Goal: Information Seeking & Learning: Learn about a topic

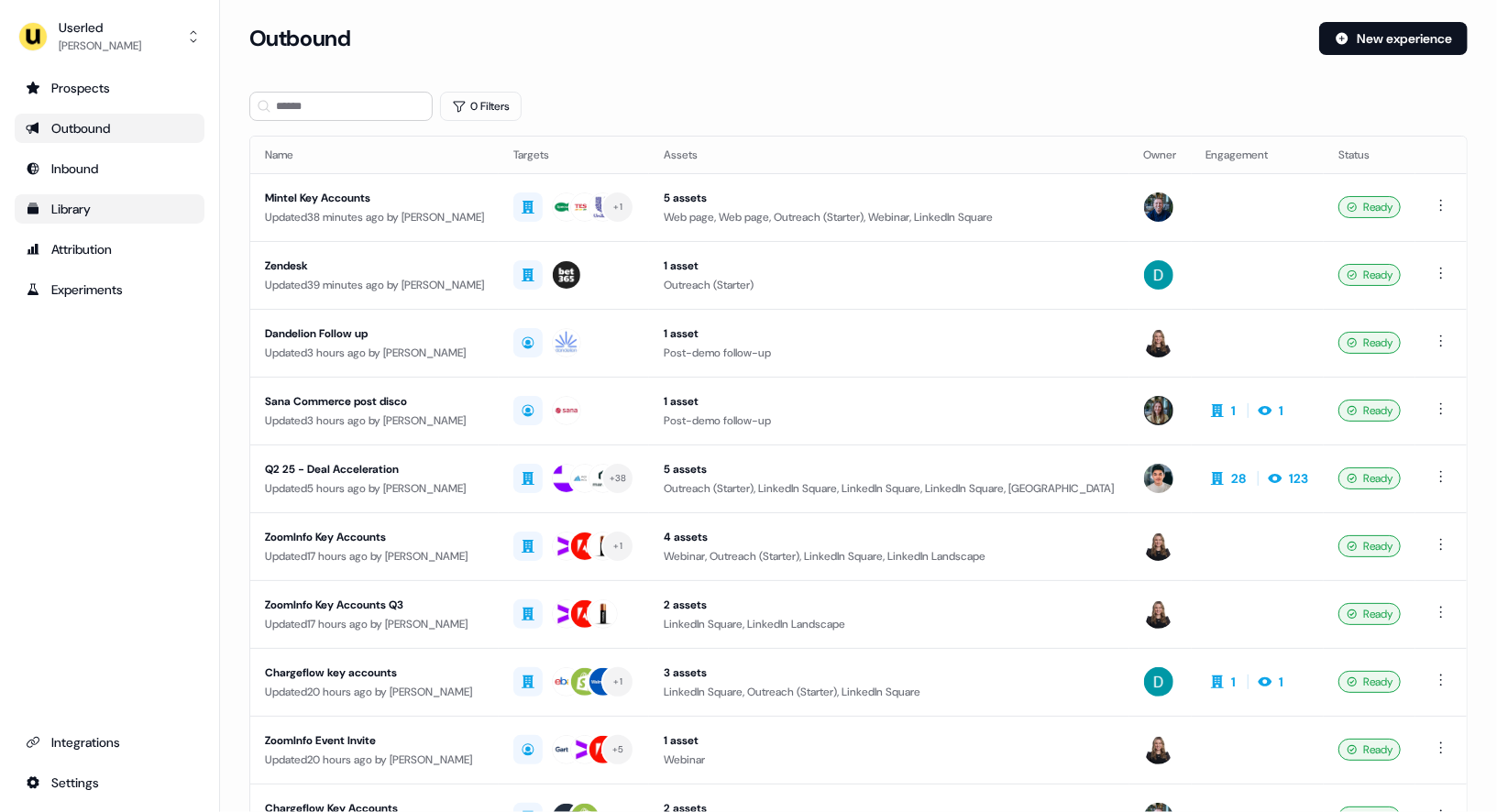
click at [75, 205] on div "Library" at bounding box center [109, 209] width 168 height 19
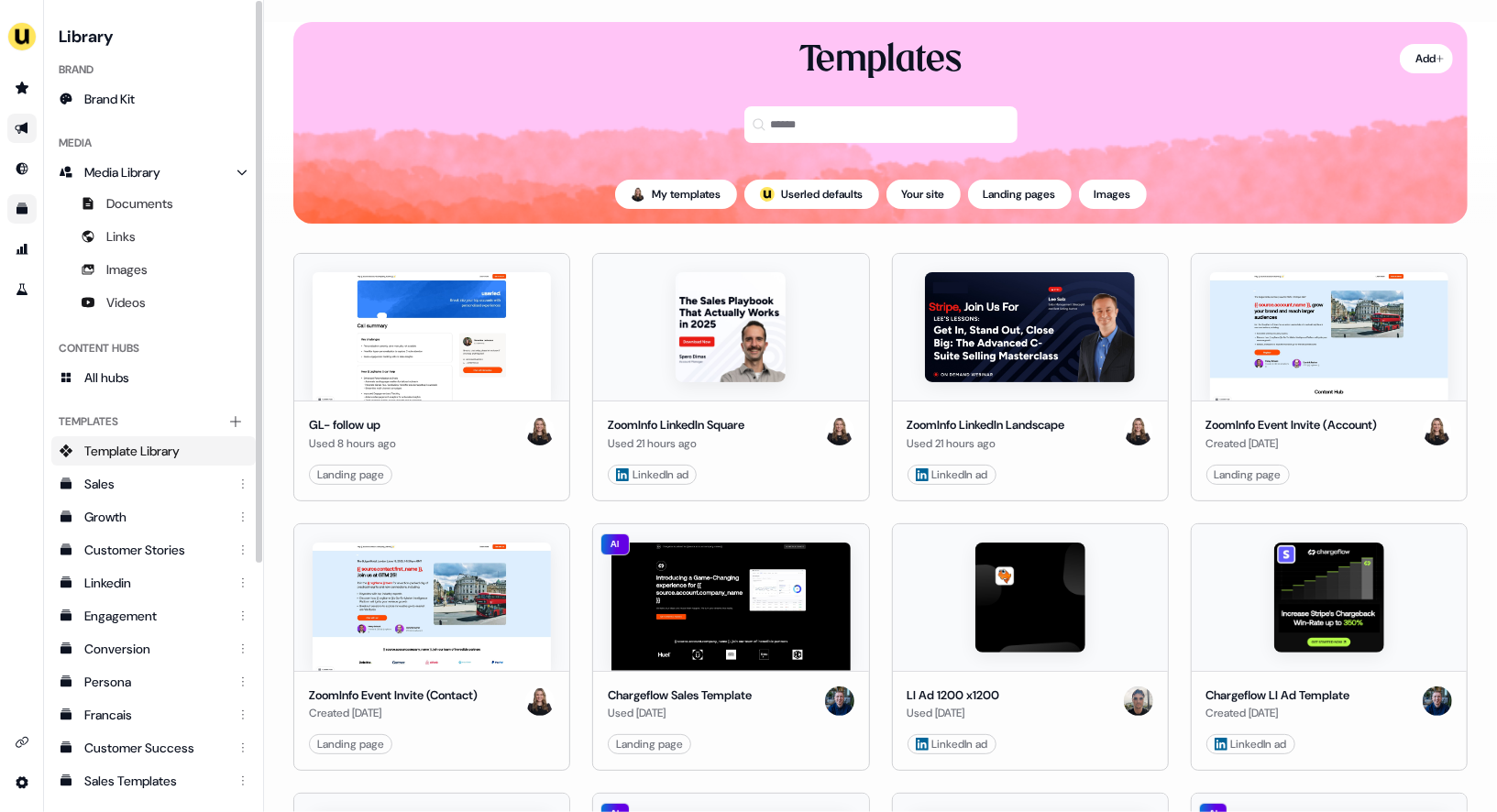
click at [20, 129] on icon "Go to outbound experience" at bounding box center [21, 129] width 13 height 12
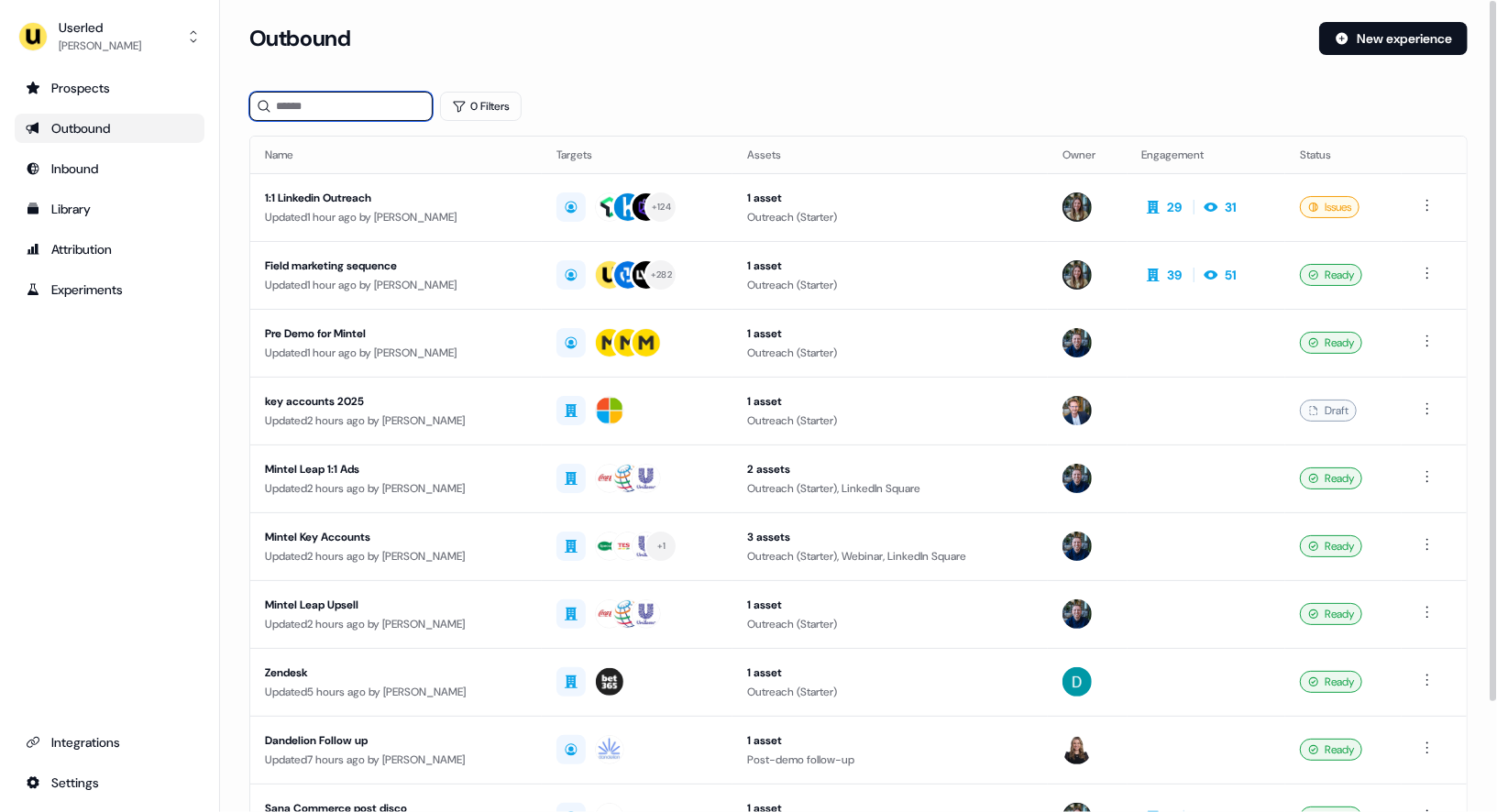
click at [310, 107] on input at bounding box center [341, 106] width 183 height 30
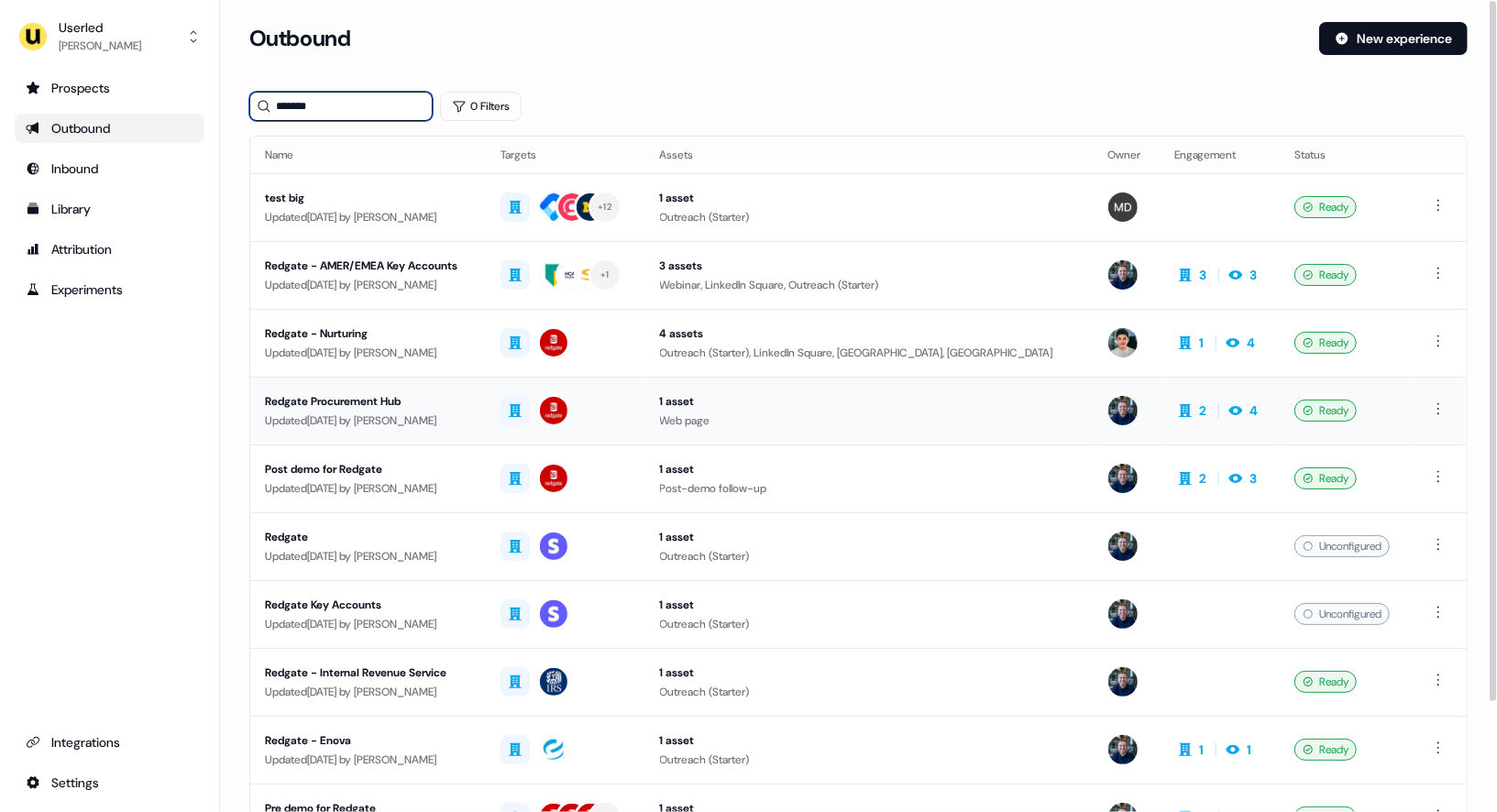
type input "*******"
click at [456, 400] on div "Redgate Procurement Hub" at bounding box center [368, 401] width 206 height 19
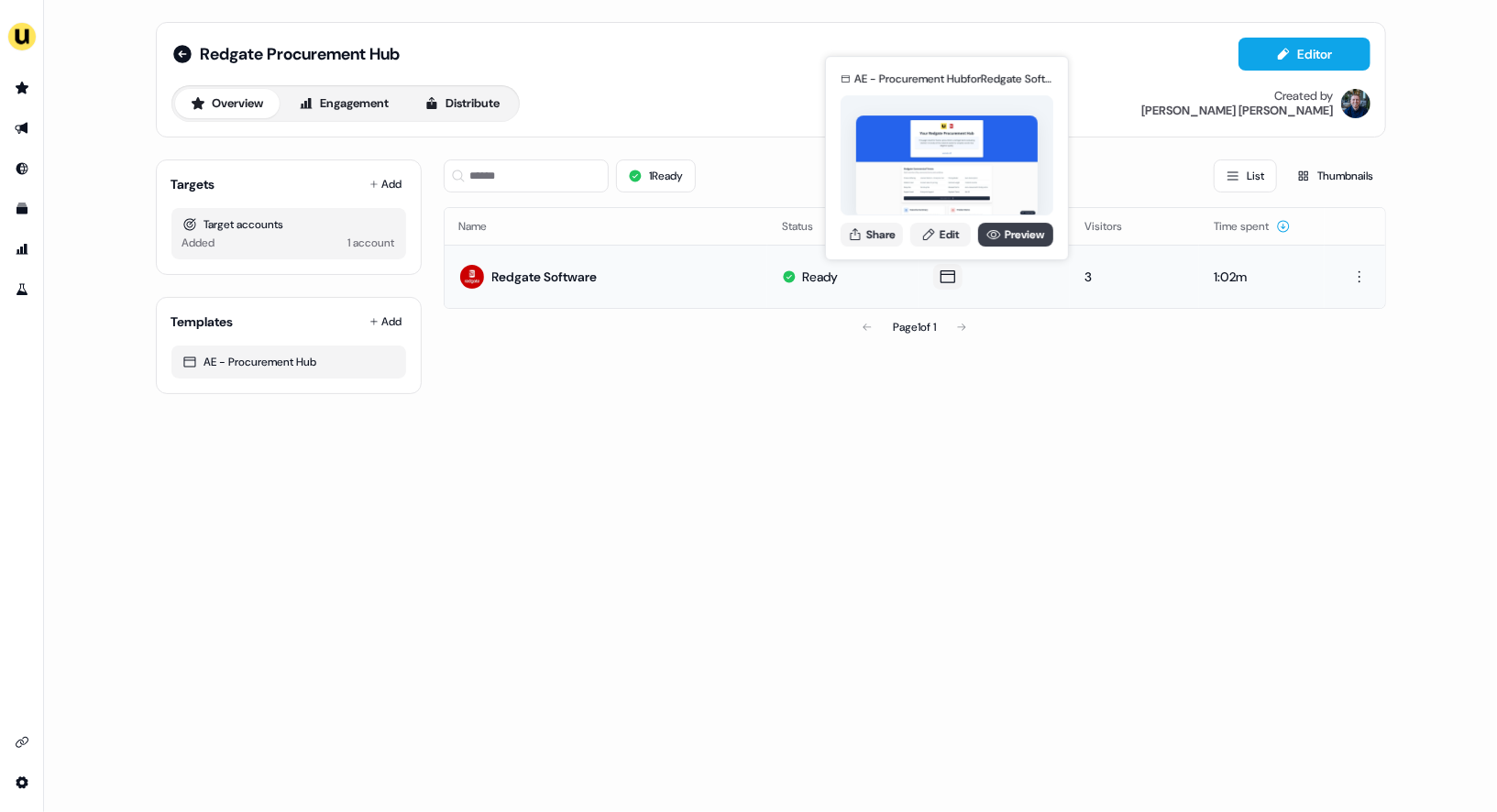
click at [1002, 233] on link "Preview" at bounding box center [1016, 235] width 75 height 24
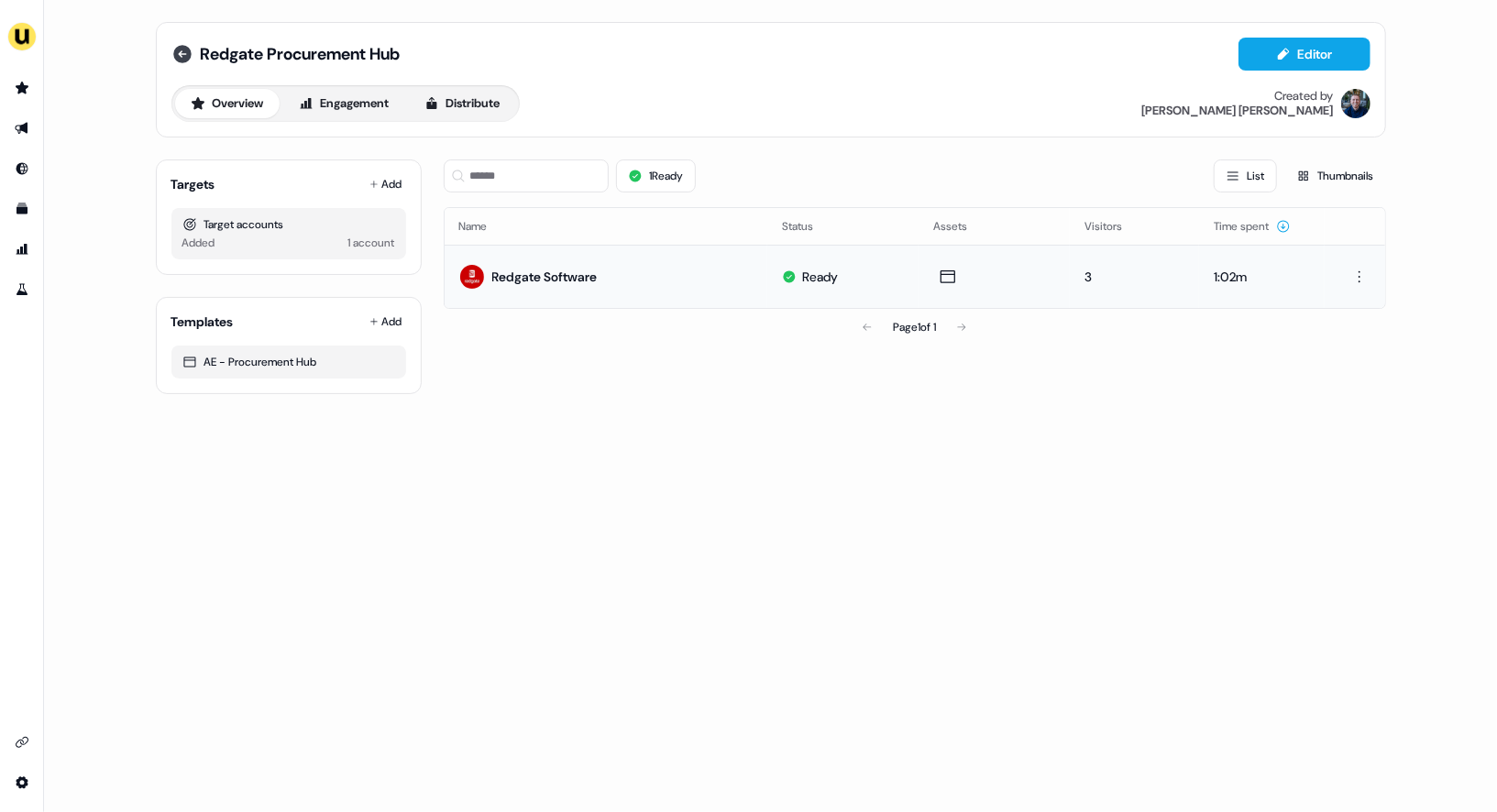
click at [179, 54] on icon at bounding box center [182, 54] width 22 height 22
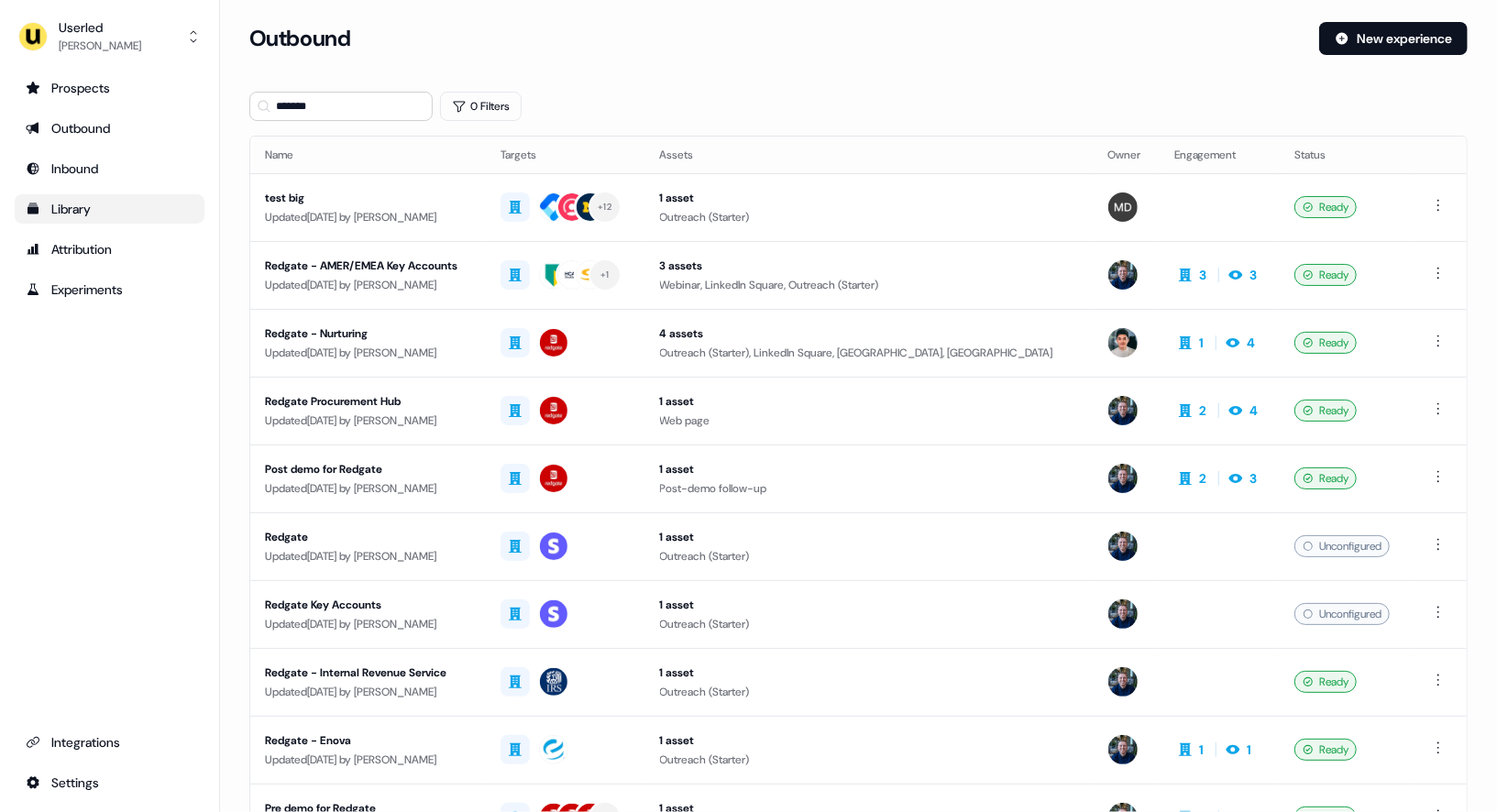
click at [91, 204] on div "Library" at bounding box center [109, 209] width 168 height 19
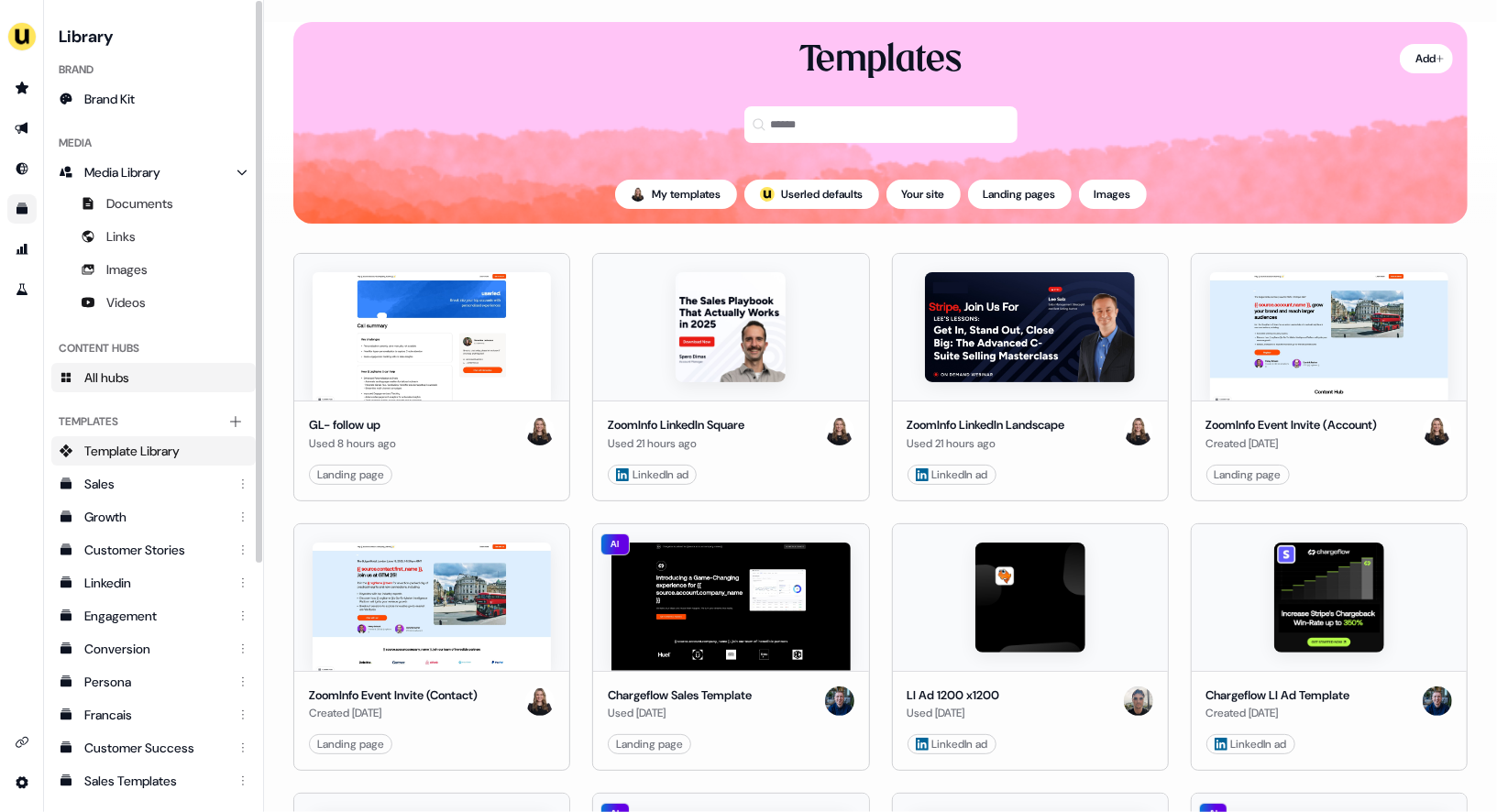
click at [119, 379] on span "All hubs" at bounding box center [107, 377] width 45 height 19
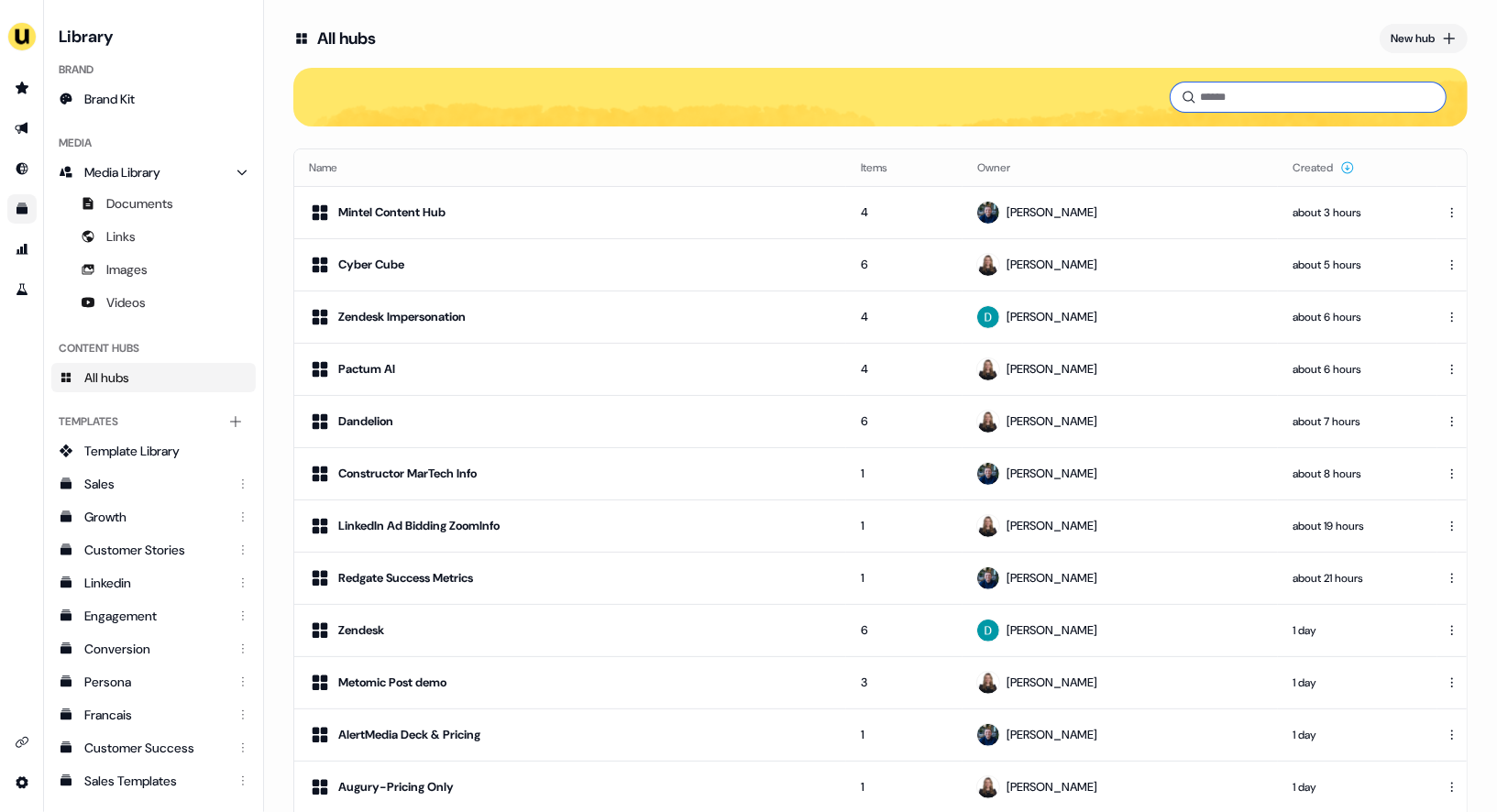
click at [1220, 93] on input at bounding box center [1308, 98] width 275 height 30
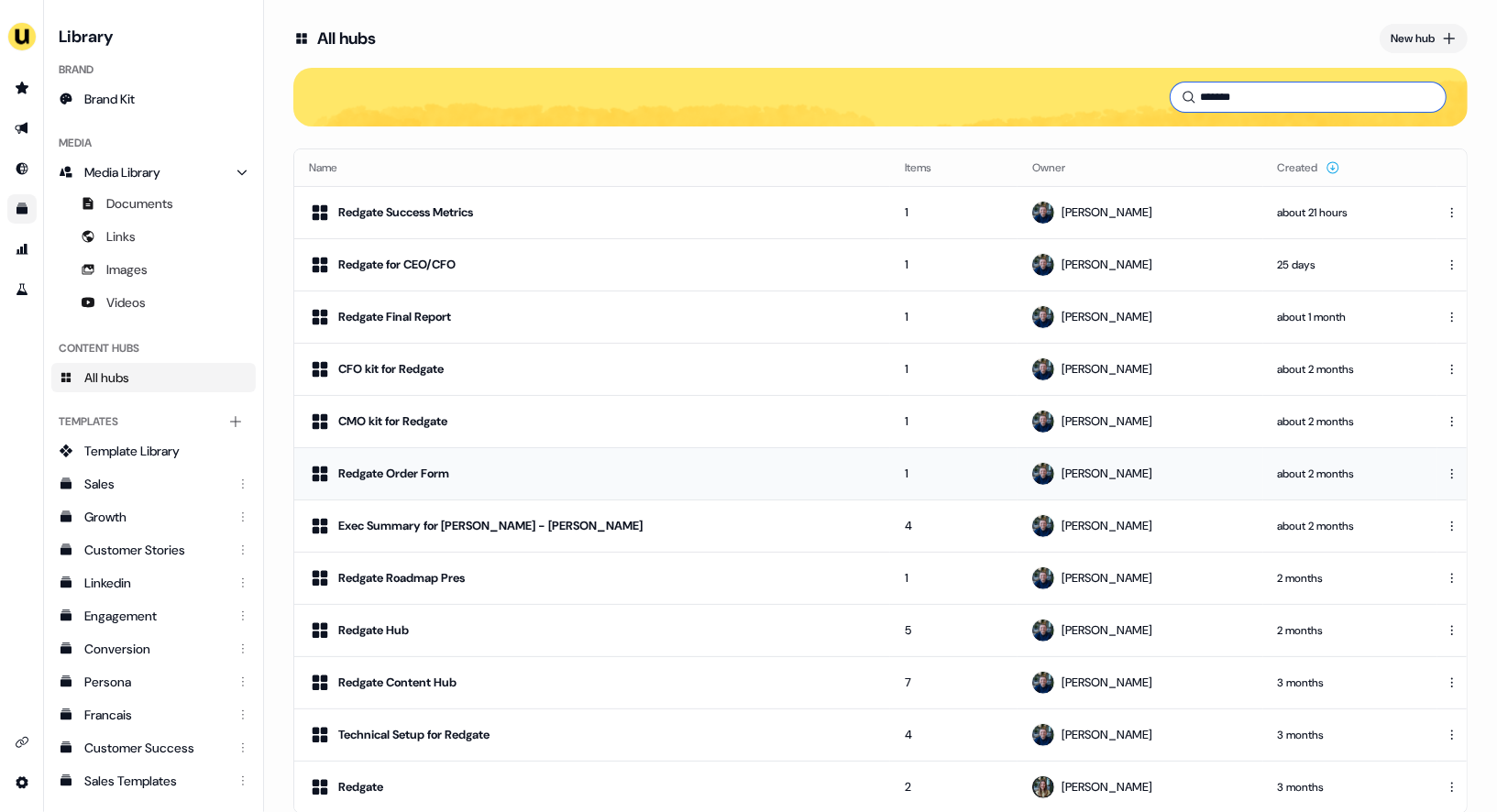
type input "*******"
click at [588, 449] on td "Redgate Order Form" at bounding box center [592, 473] width 596 height 52
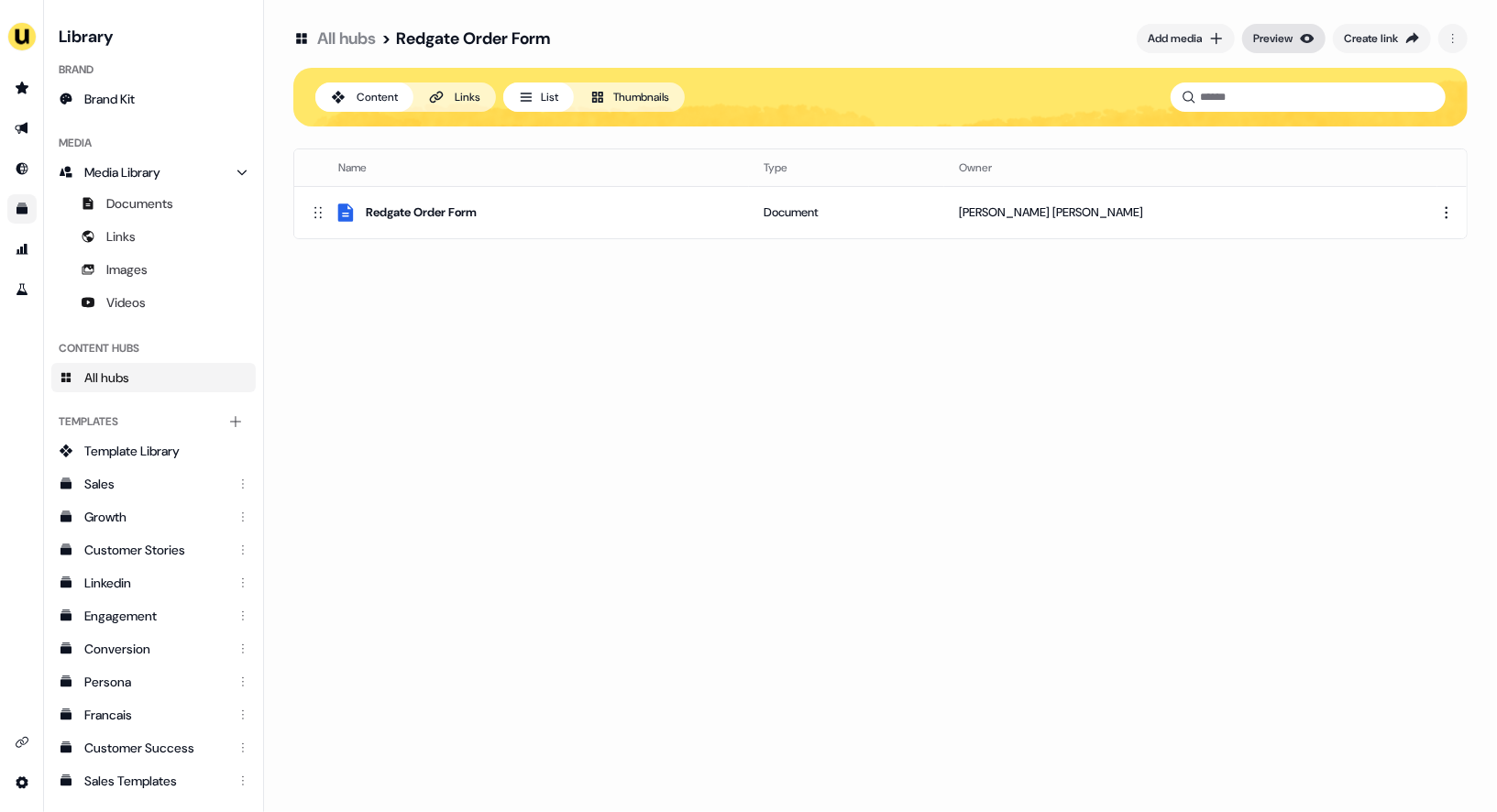
click at [1278, 42] on div "Preview" at bounding box center [1273, 38] width 39 height 19
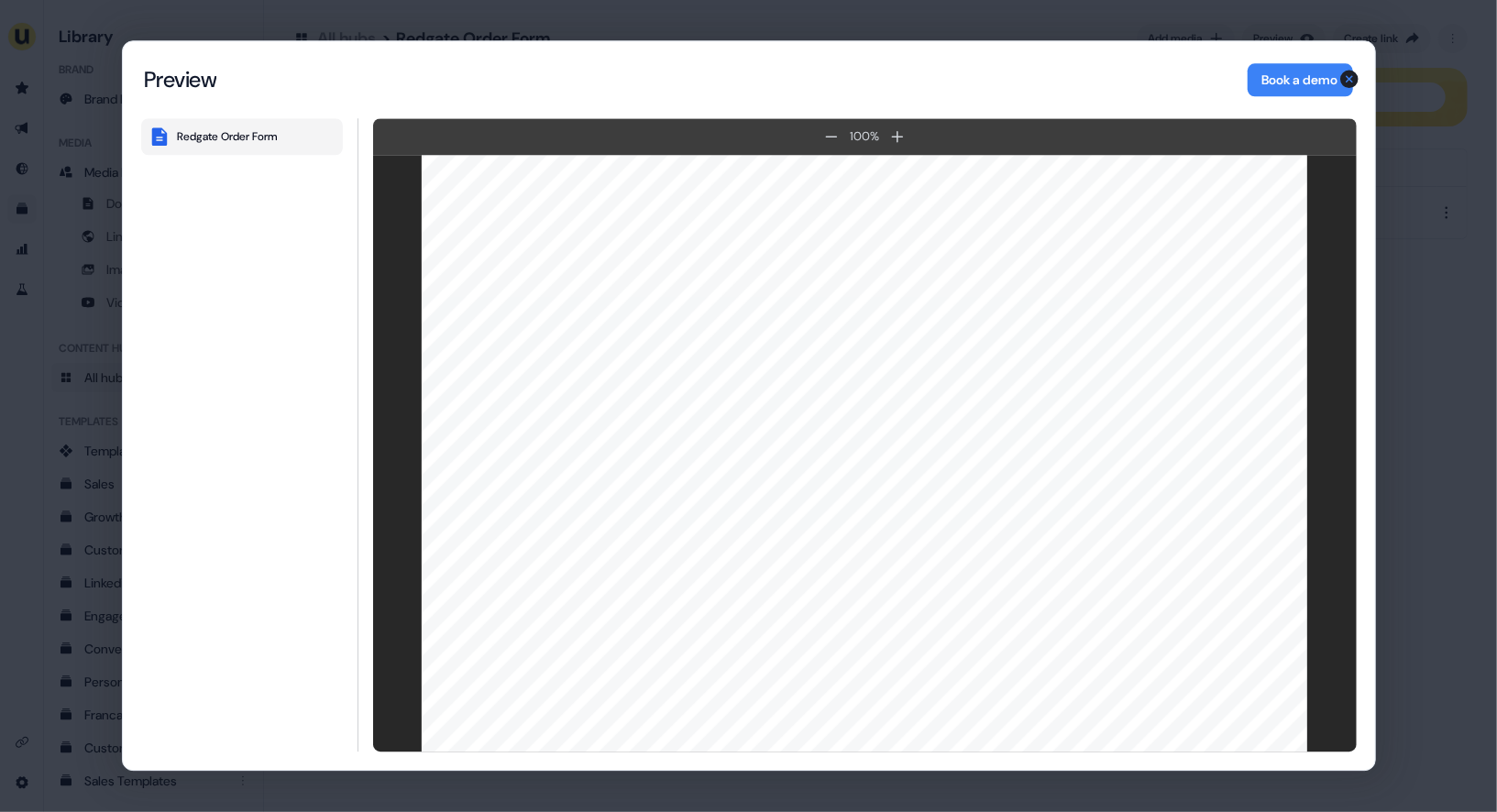
scroll to position [32330, 0]
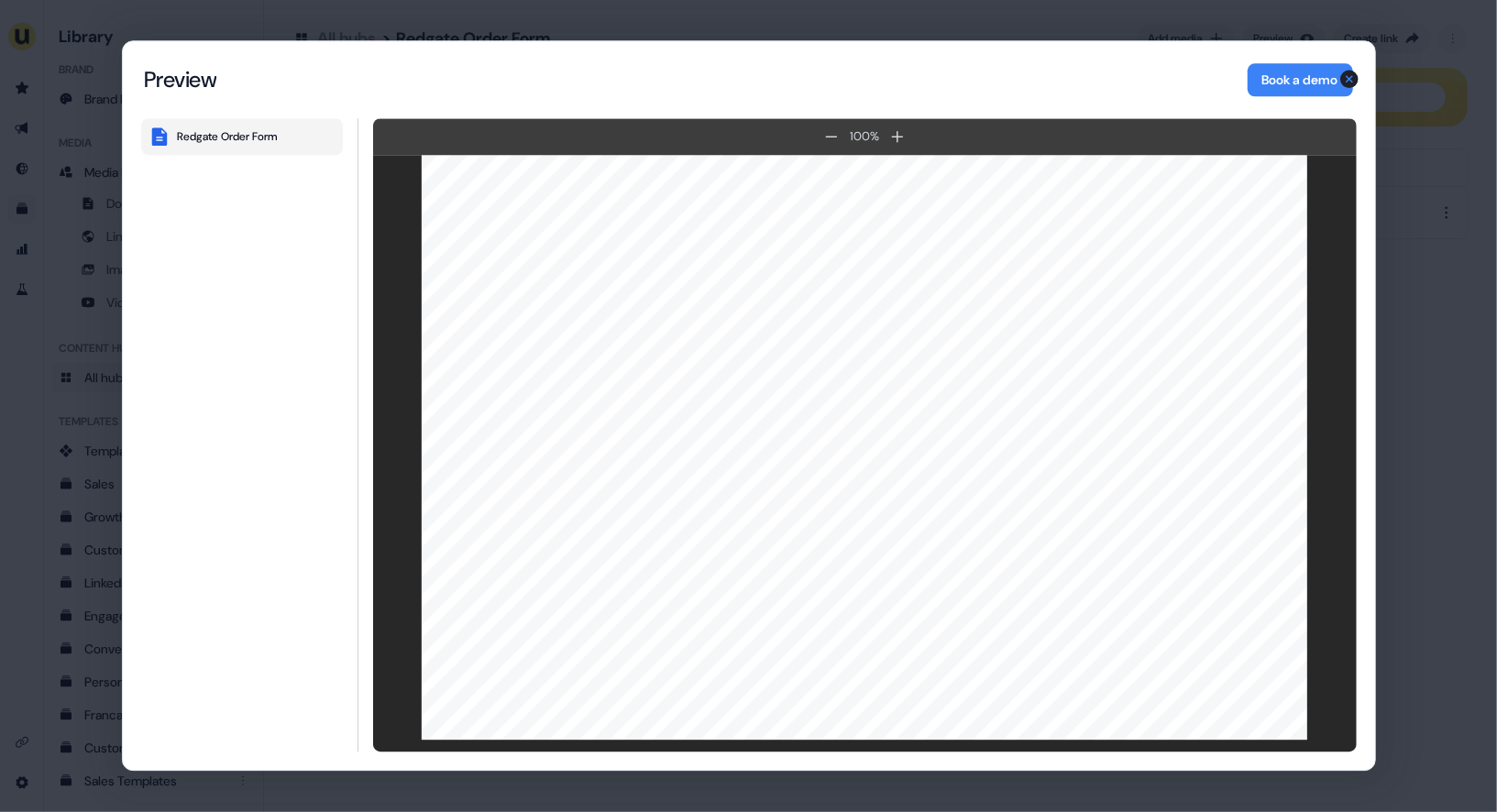
click at [1398, 130] on div "Content Hub Preview Preview Book a demo Redgate Order Form 100 % 100 % Redgate …" at bounding box center [748, 406] width 1497 height 812
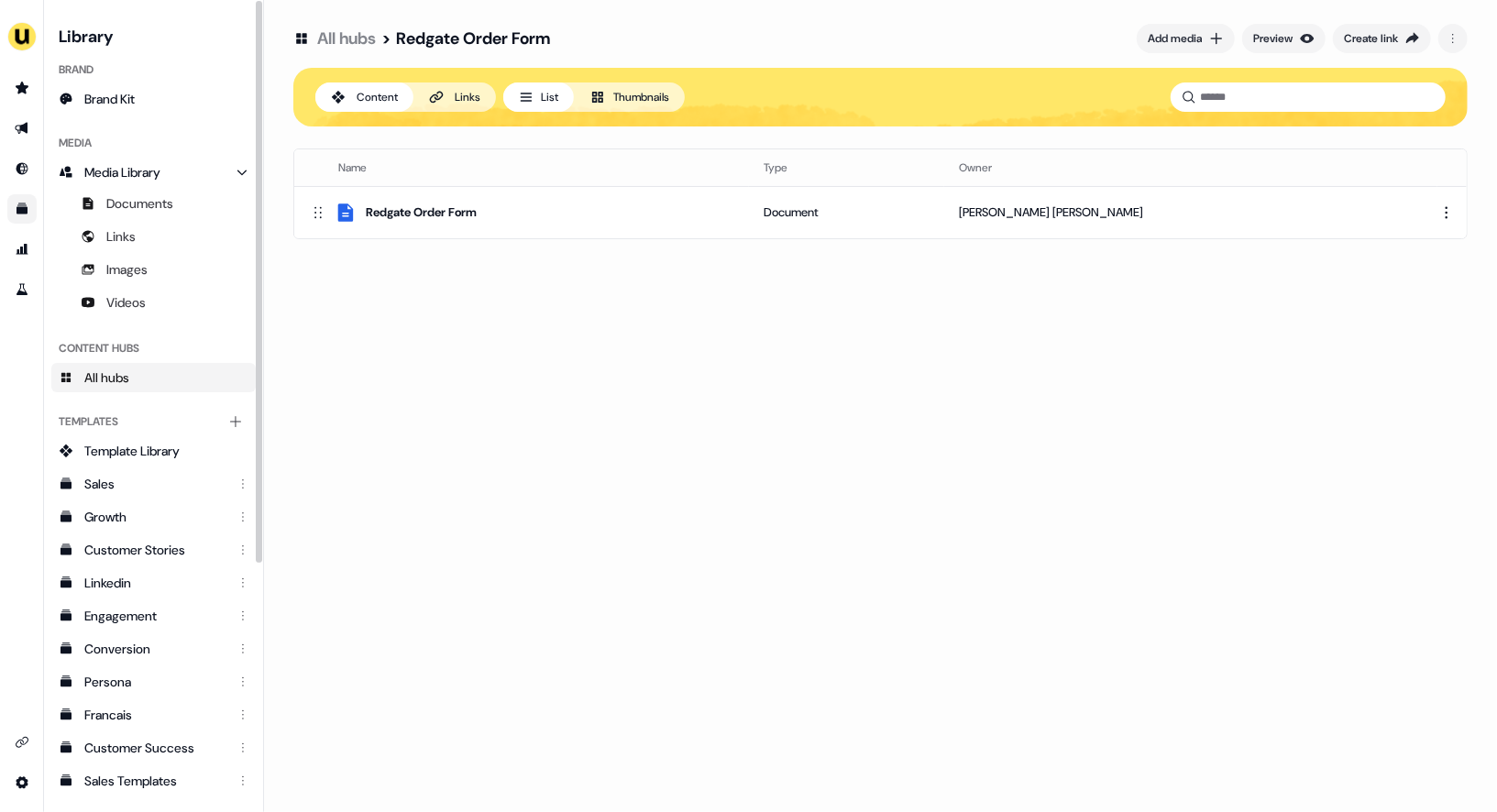
click at [169, 378] on link "All hubs" at bounding box center [153, 377] width 204 height 30
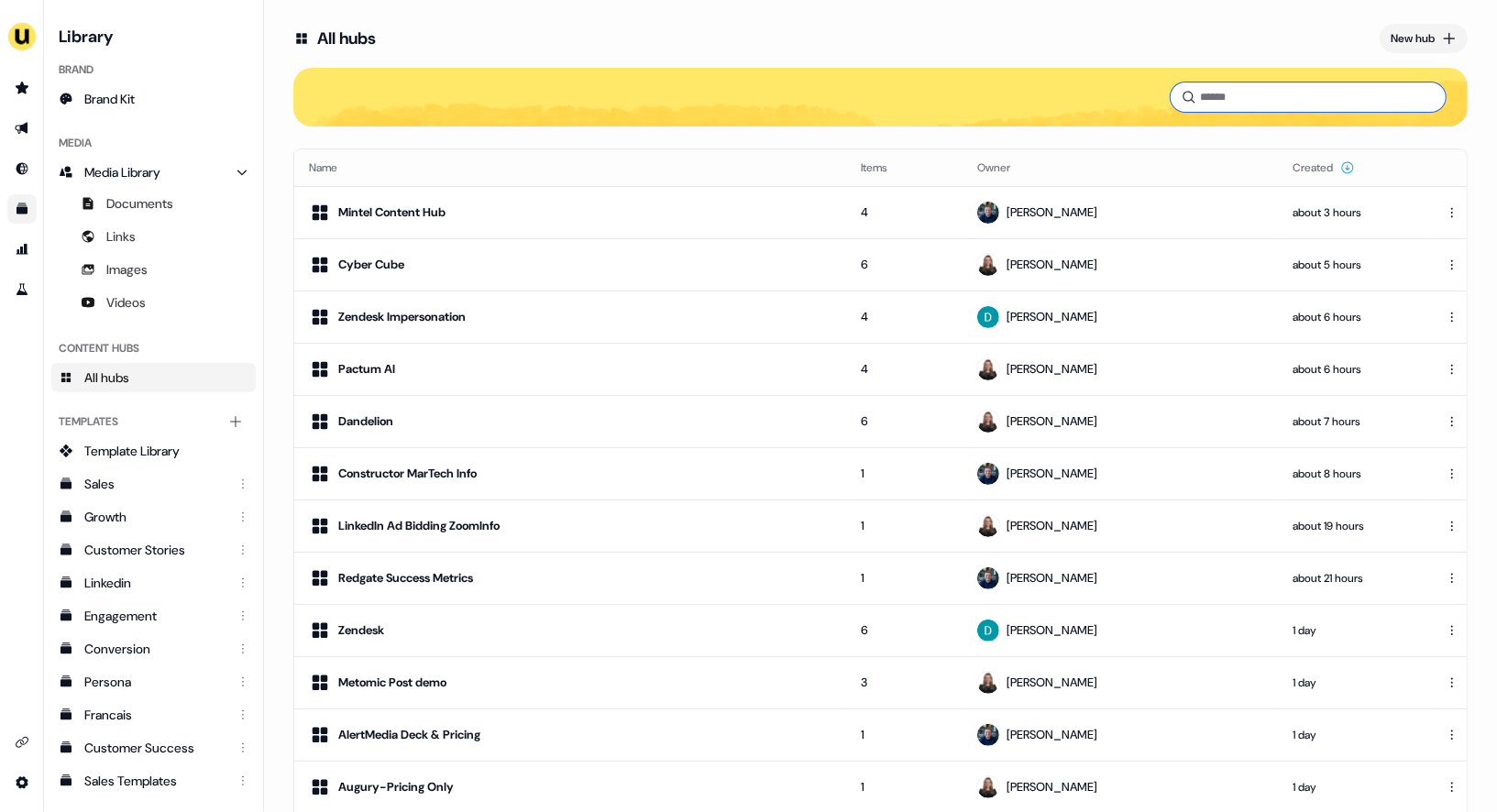
click at [1281, 100] on input at bounding box center [1308, 98] width 275 height 30
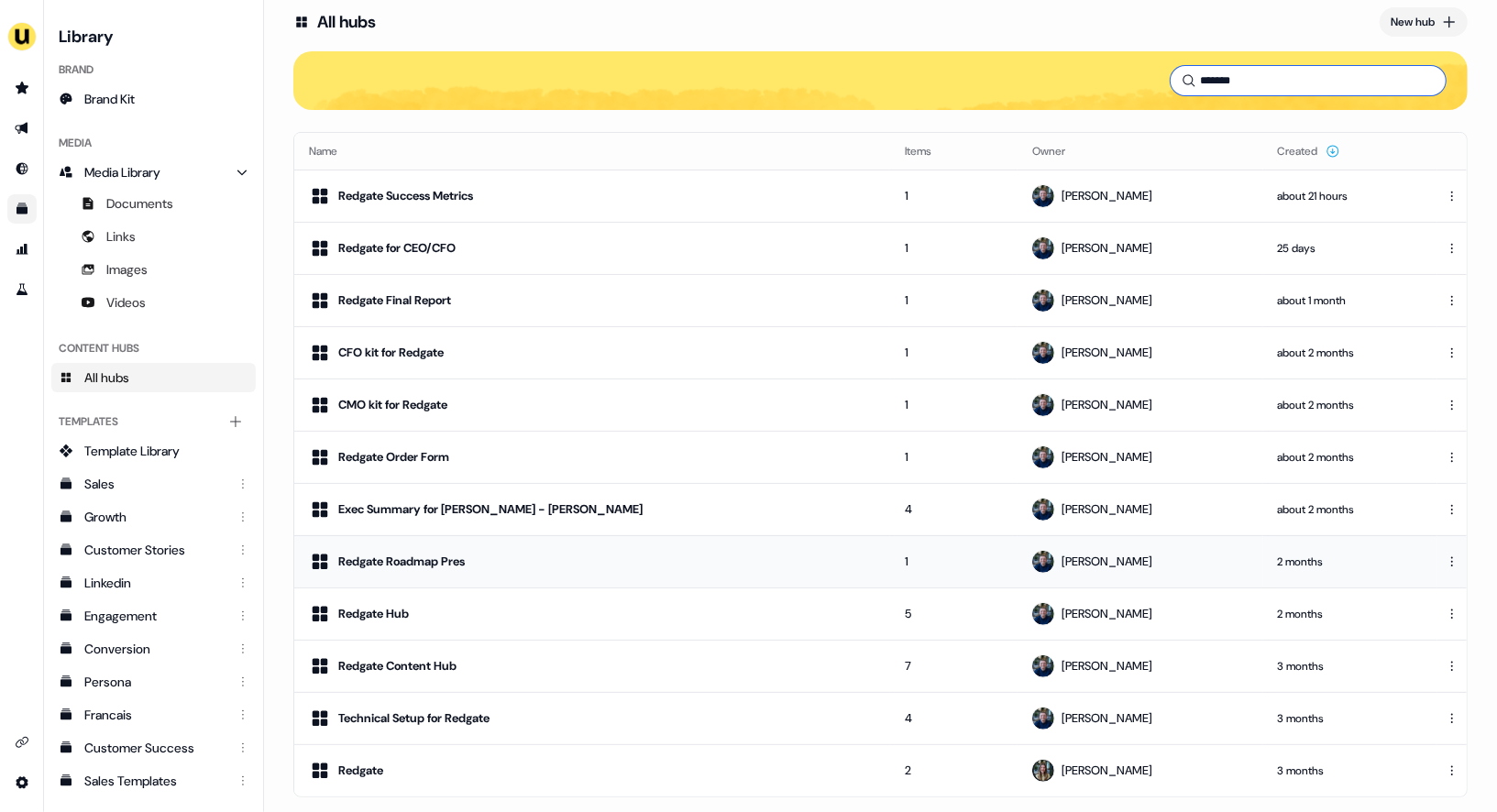
scroll to position [16, 0]
type input "*******"
click at [553, 249] on div "Redgate for CEO/CFO" at bounding box center [591, 249] width 567 height 22
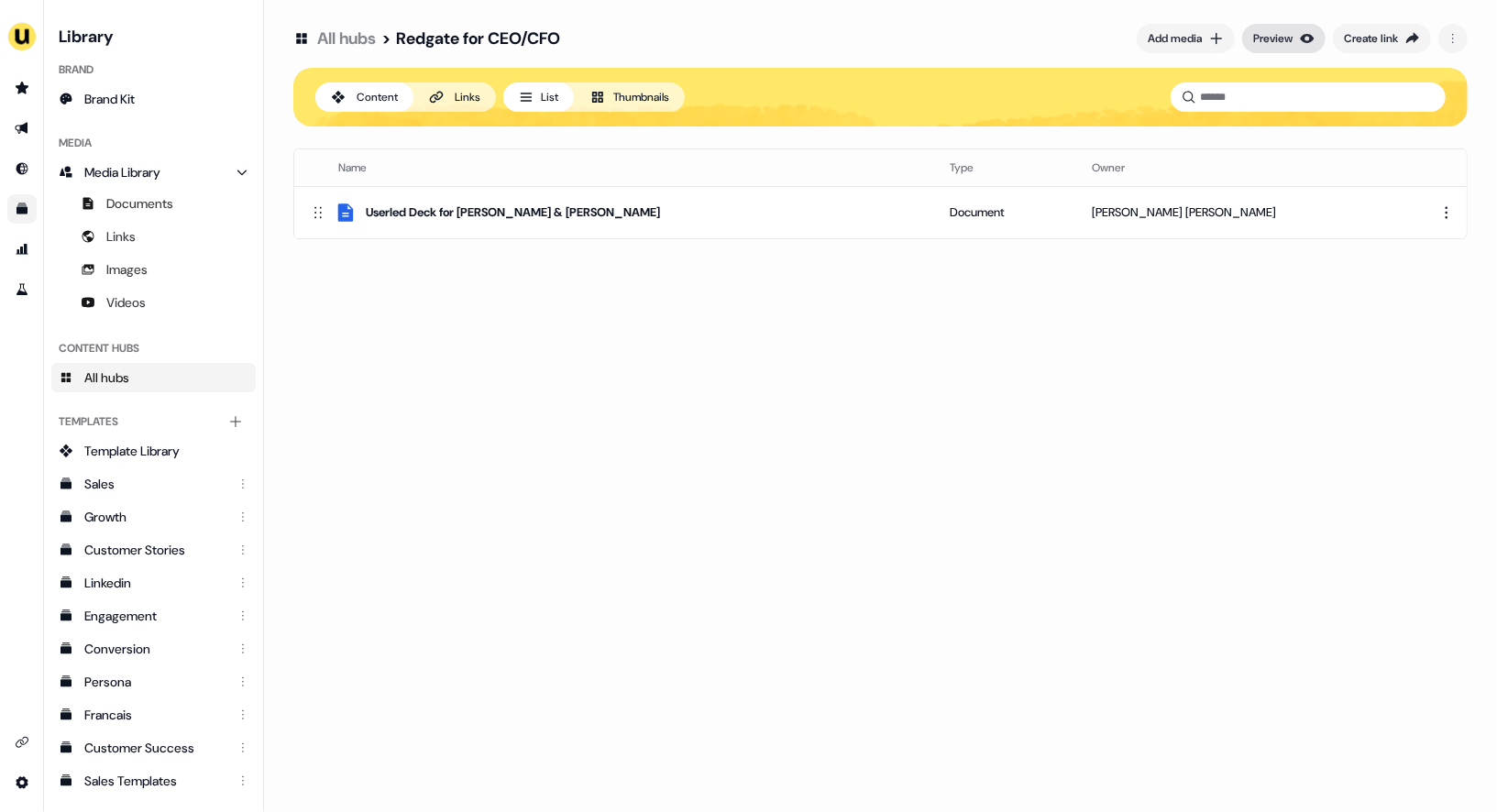
click at [1277, 33] on div "Preview" at bounding box center [1273, 38] width 39 height 19
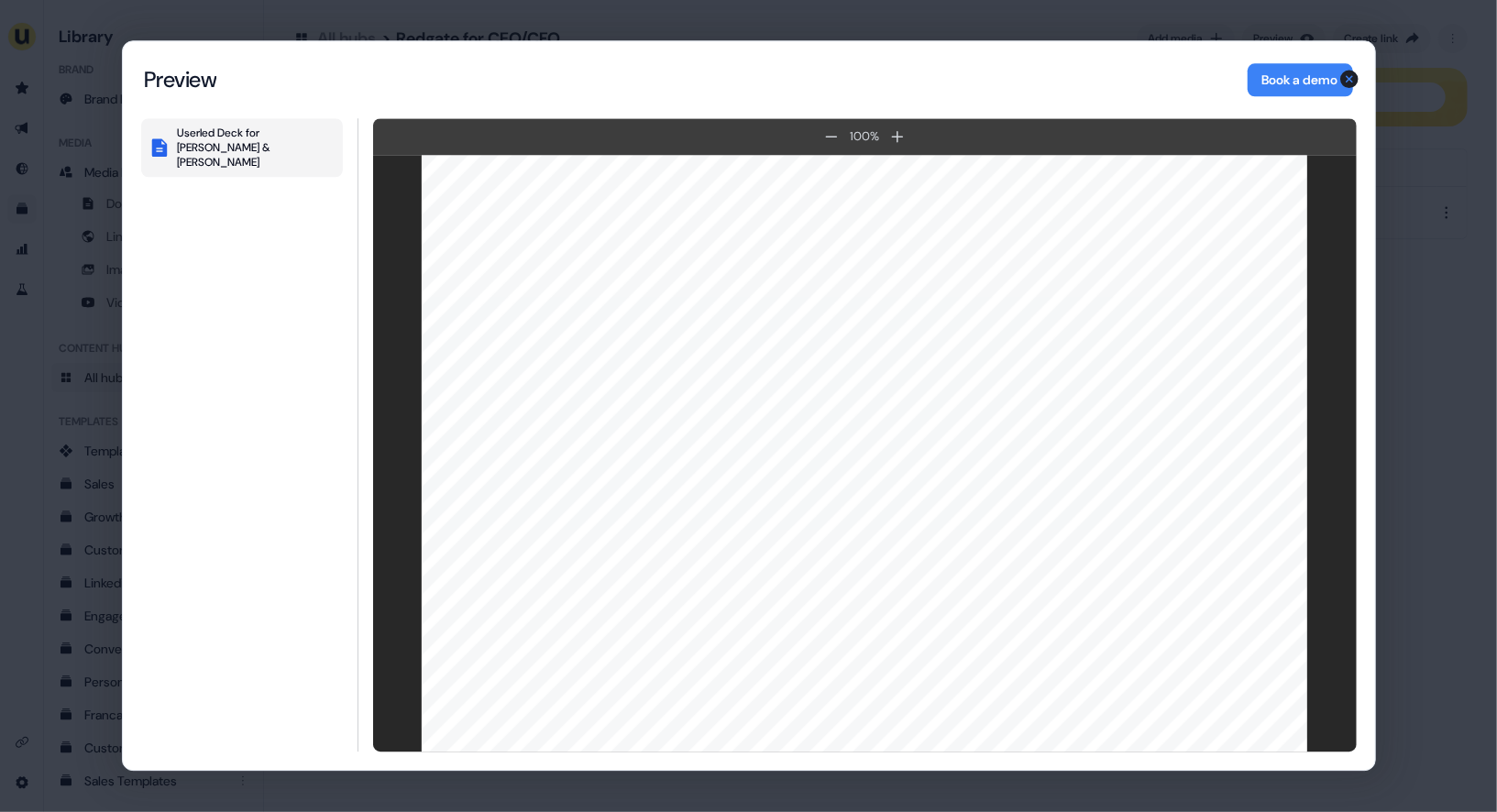
scroll to position [724, 0]
click at [1392, 117] on div "Content Hub Preview Preview Book a demo Userled Deck for [PERSON_NAME] & [PERSO…" at bounding box center [748, 406] width 1497 height 812
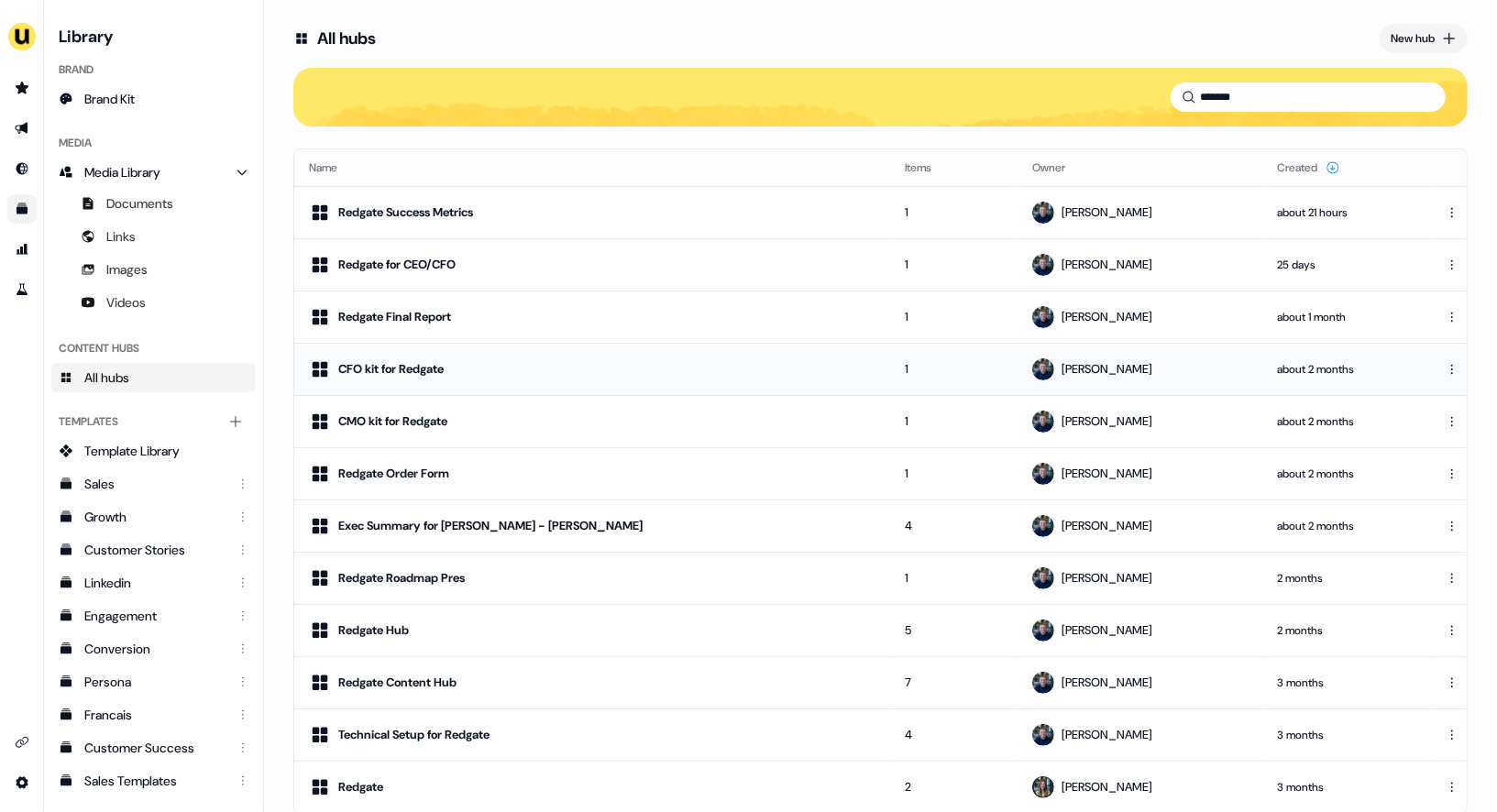
scroll to position [17, 0]
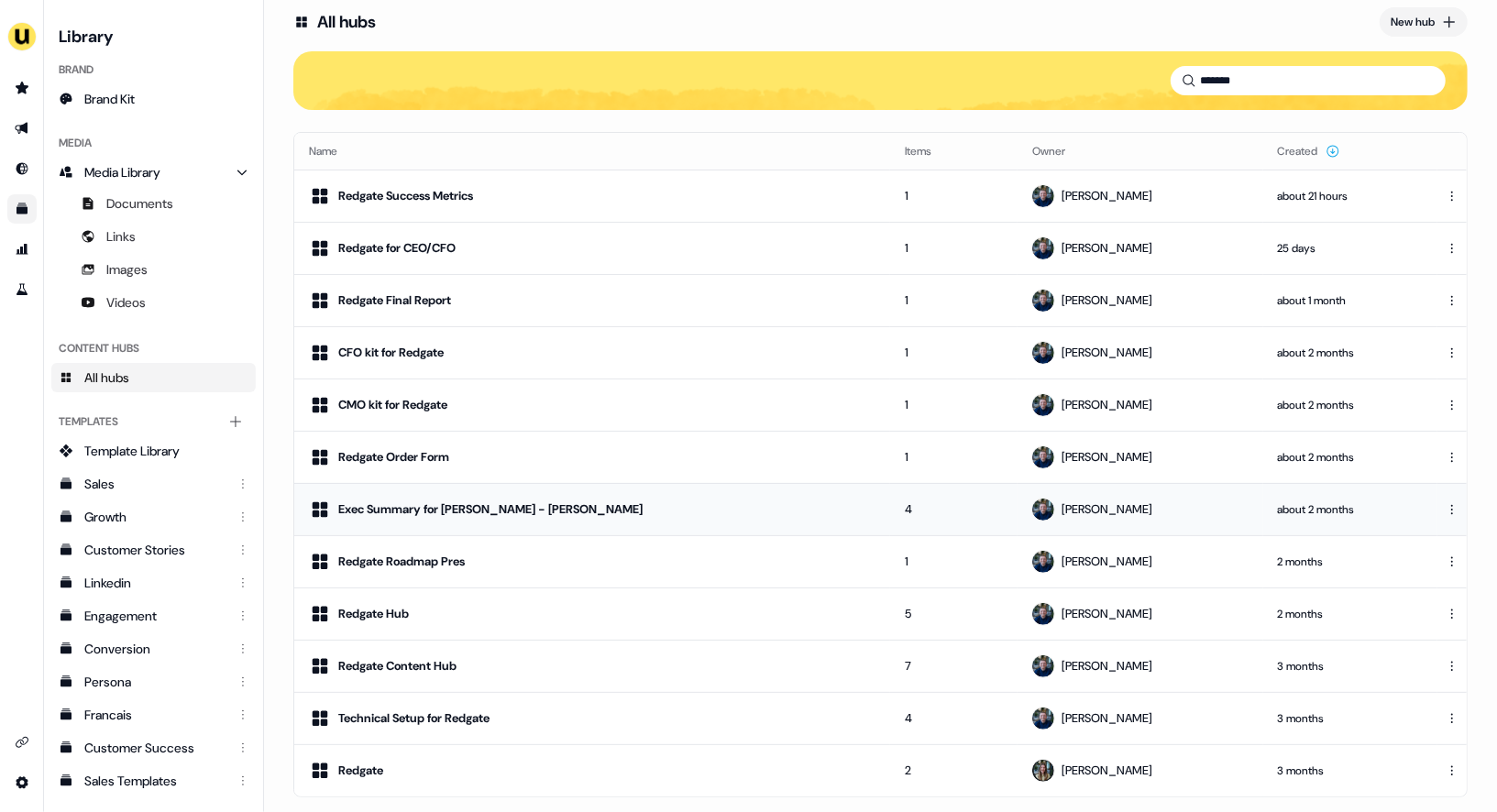
click at [573, 505] on div "Exec Summary for [PERSON_NAME] - [PERSON_NAME]" at bounding box center [591, 509] width 567 height 22
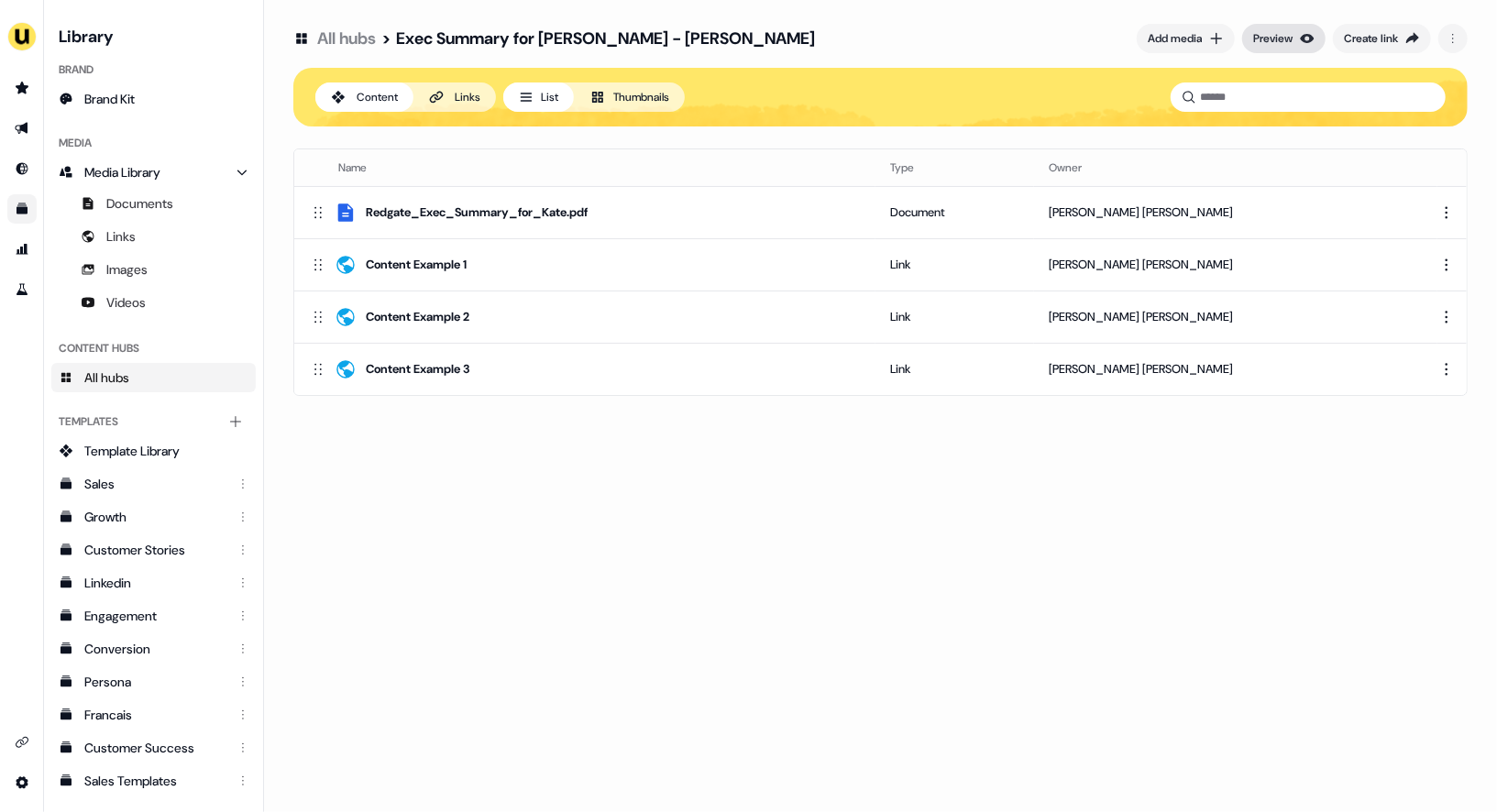
click at [1292, 44] on button "Preview" at bounding box center [1283, 38] width 84 height 30
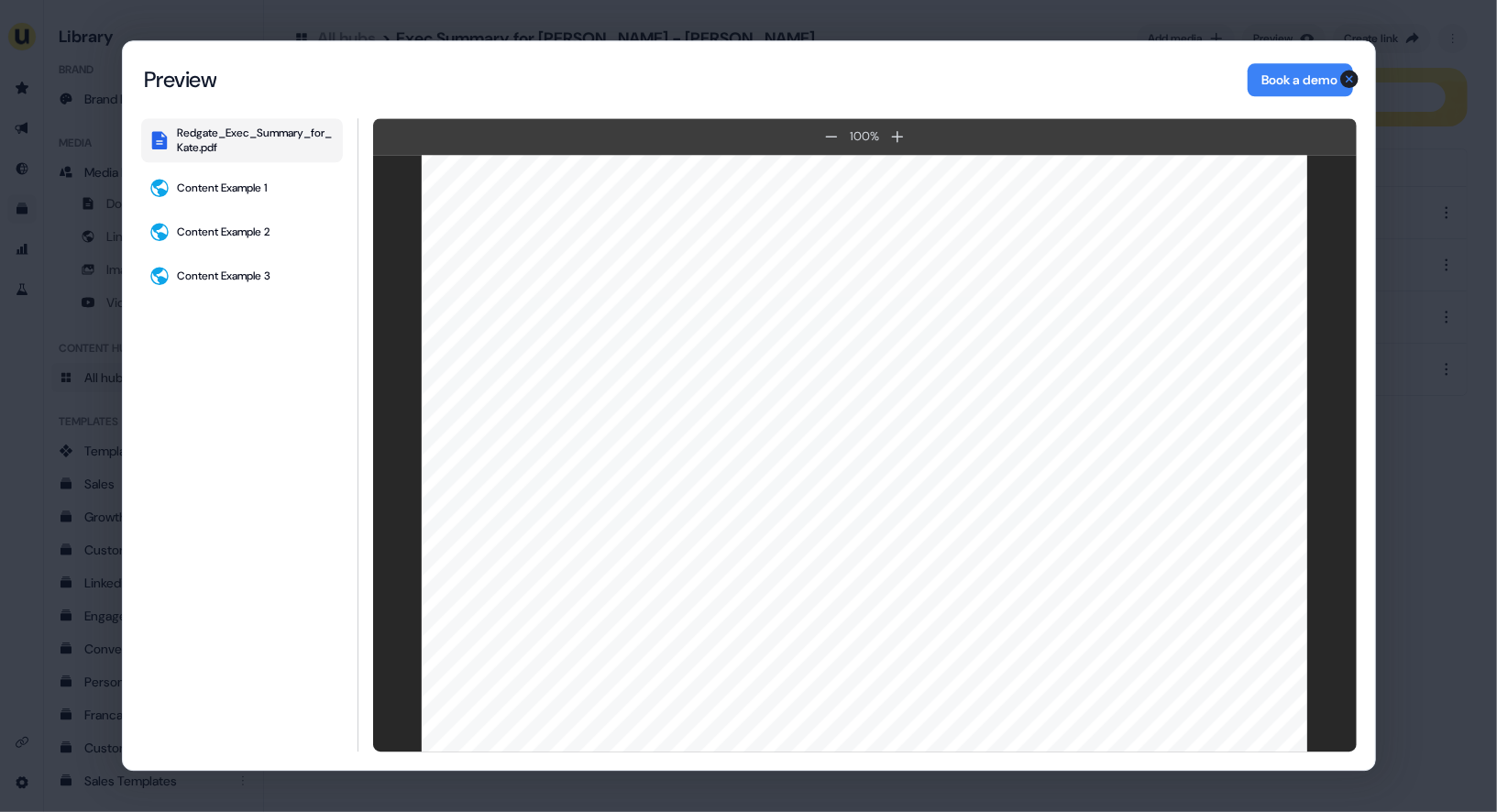
scroll to position [3619, 0]
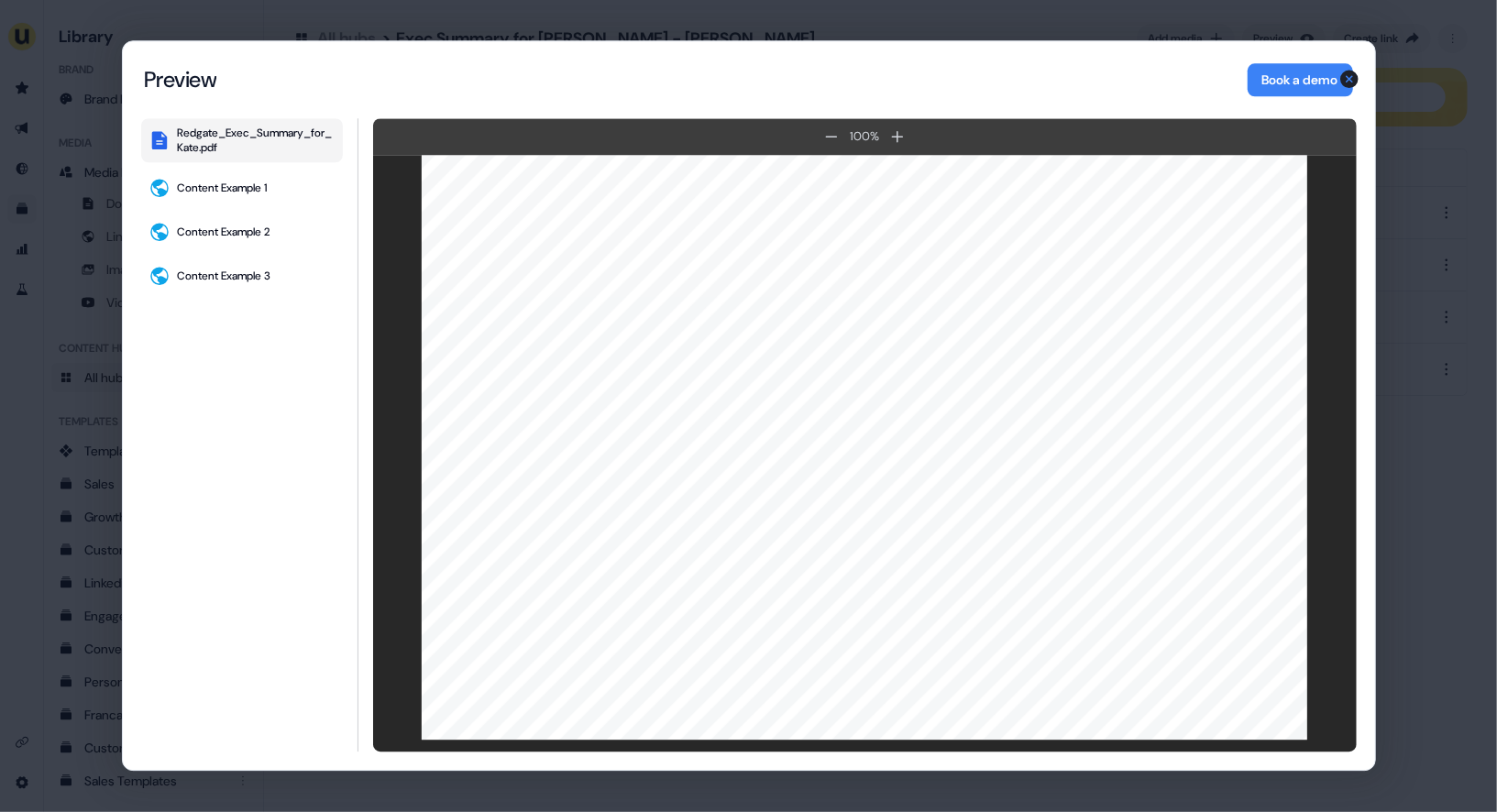
click at [1433, 210] on div "Content Hub Preview Preview Book a demo Redgate_Exec_Summary_for_Kate.pdf Conte…" at bounding box center [748, 406] width 1497 height 812
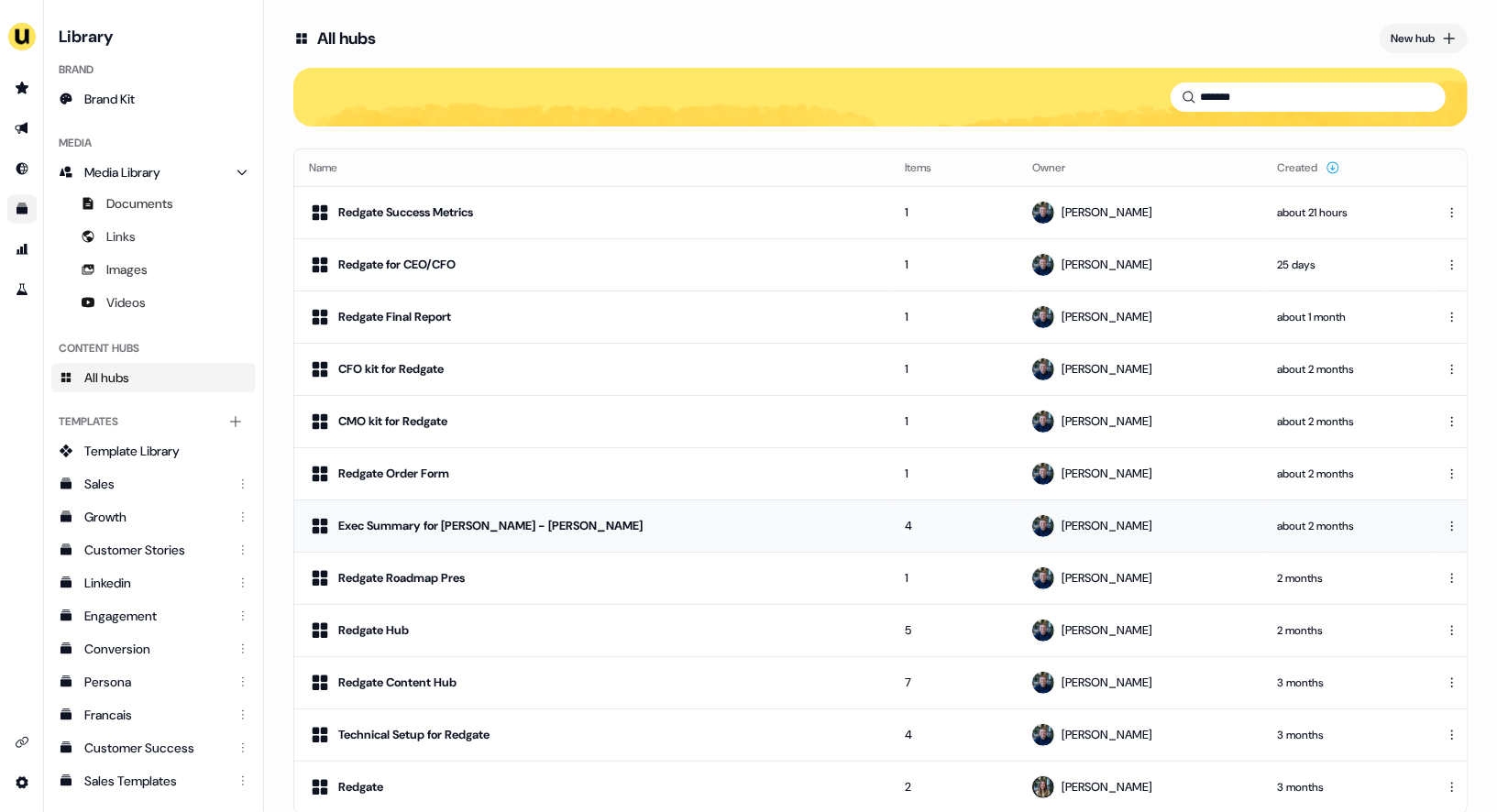
scroll to position [17, 0]
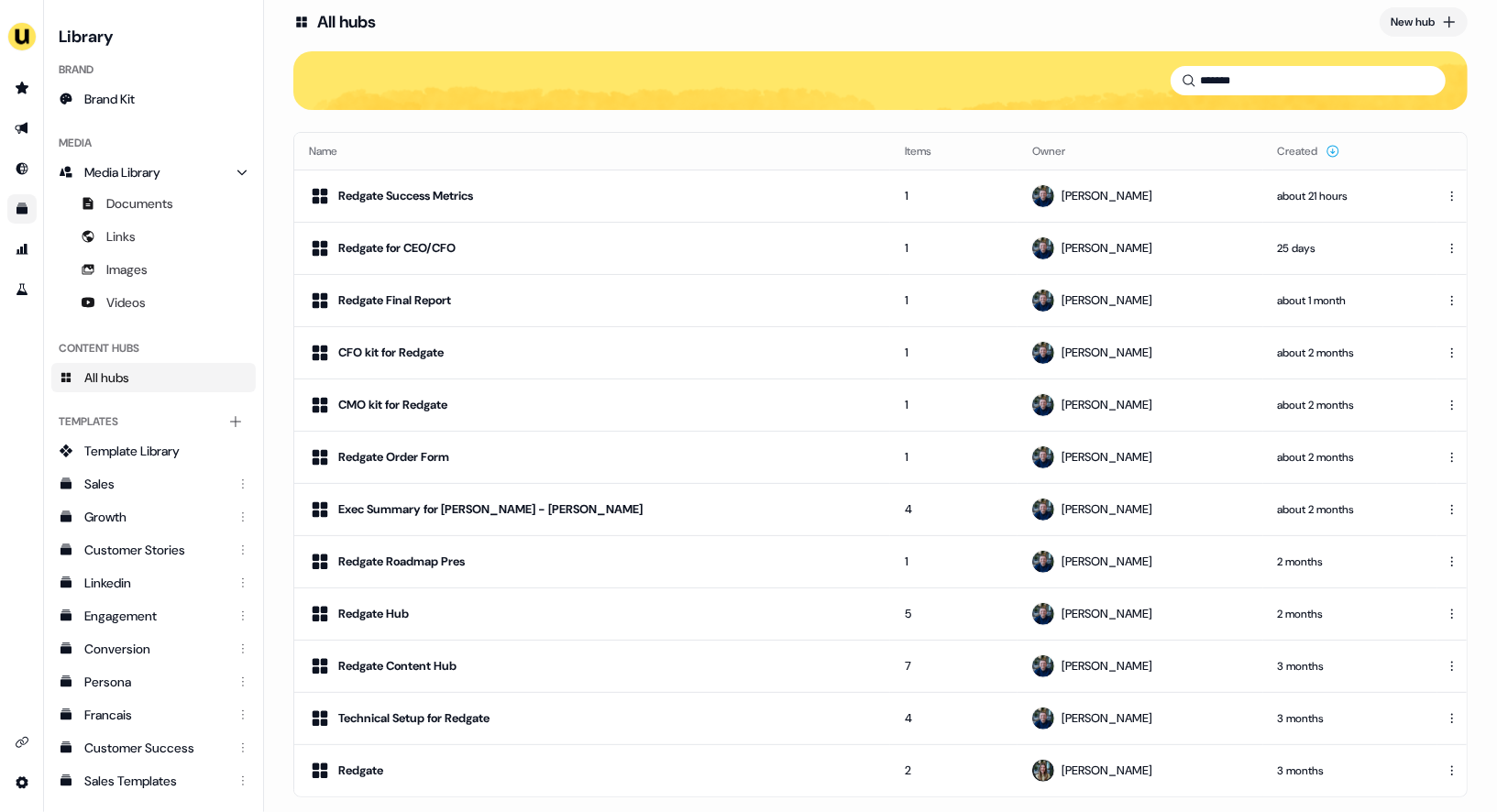
click at [541, 33] on div "All hubs New hub" at bounding box center [881, 22] width 1175 height 33
click at [541, 628] on td "Redgate Hub" at bounding box center [592, 613] width 596 height 52
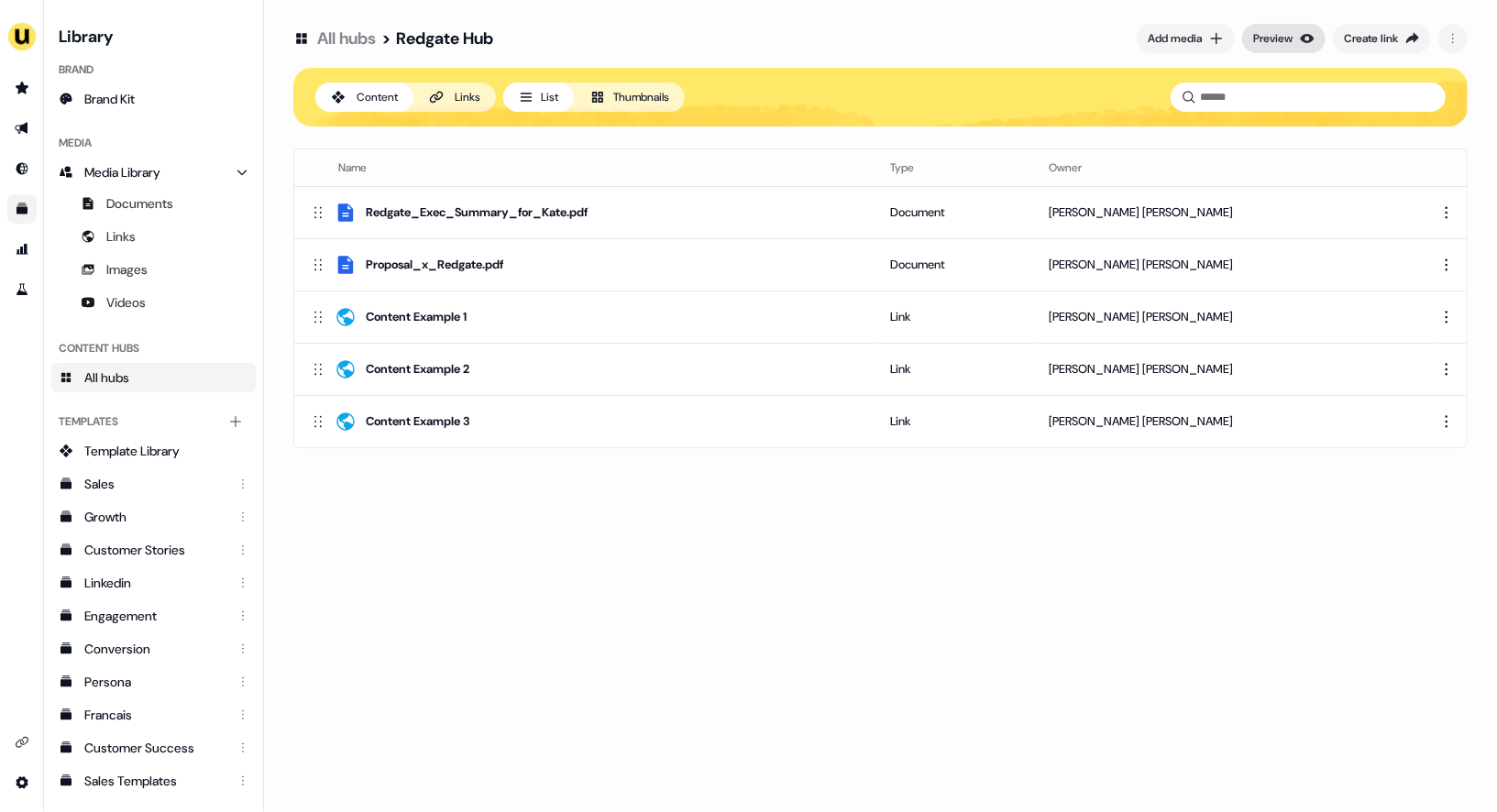
click at [1278, 35] on div "Preview" at bounding box center [1273, 38] width 39 height 19
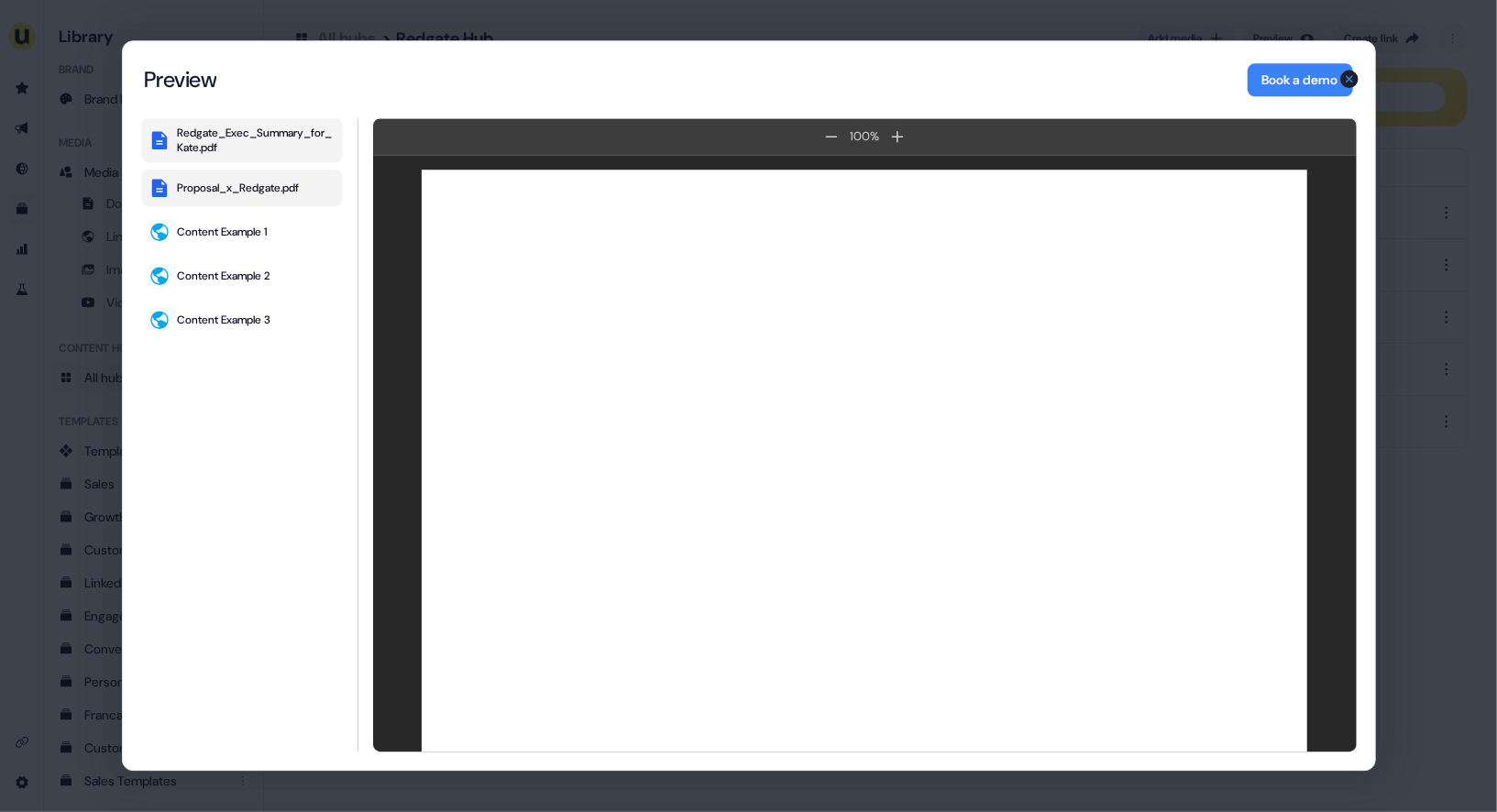
click at [248, 183] on div "Proposal_x_Redgate.pdf" at bounding box center [238, 187] width 122 height 15
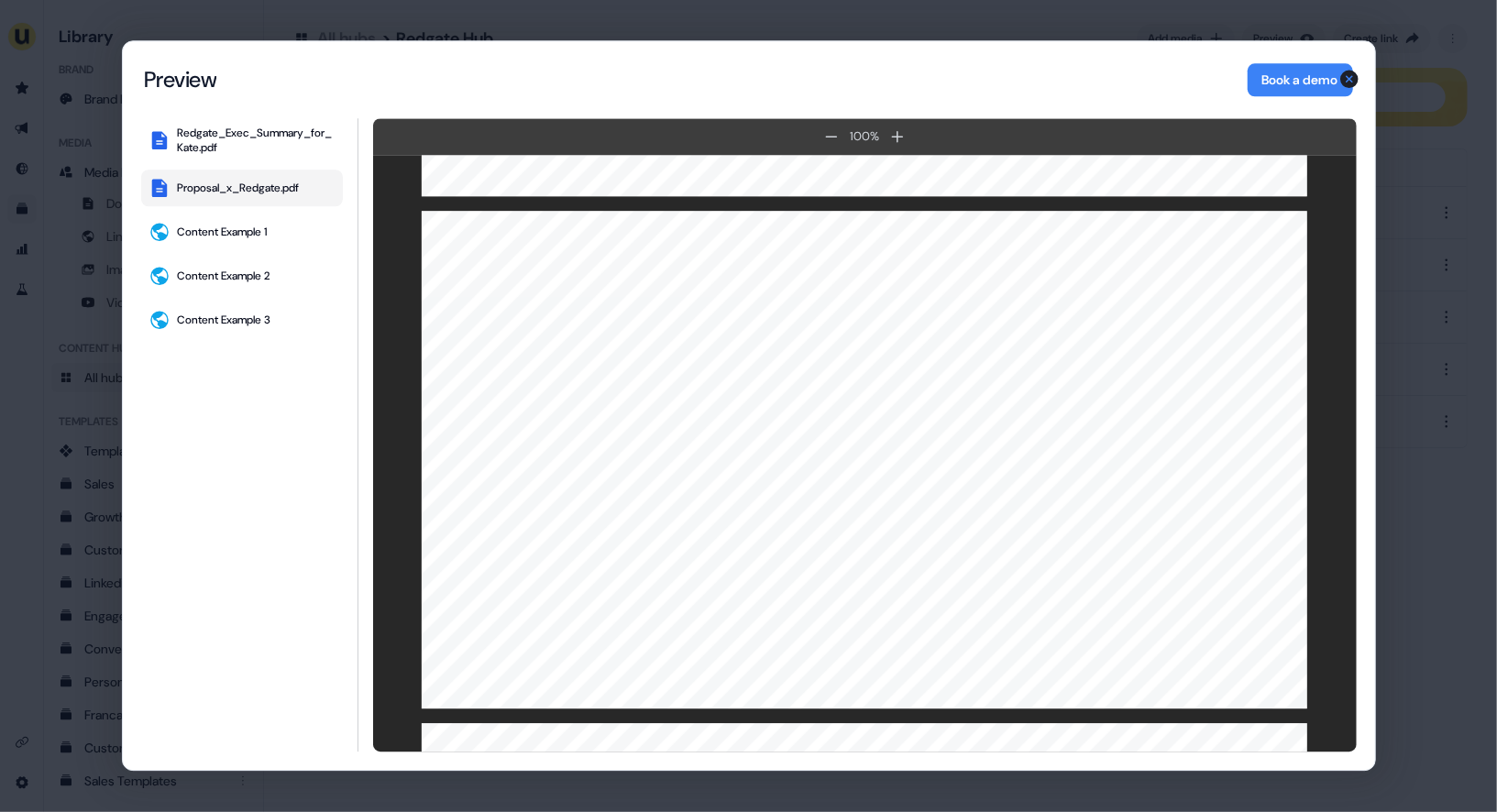
scroll to position [1492, 0]
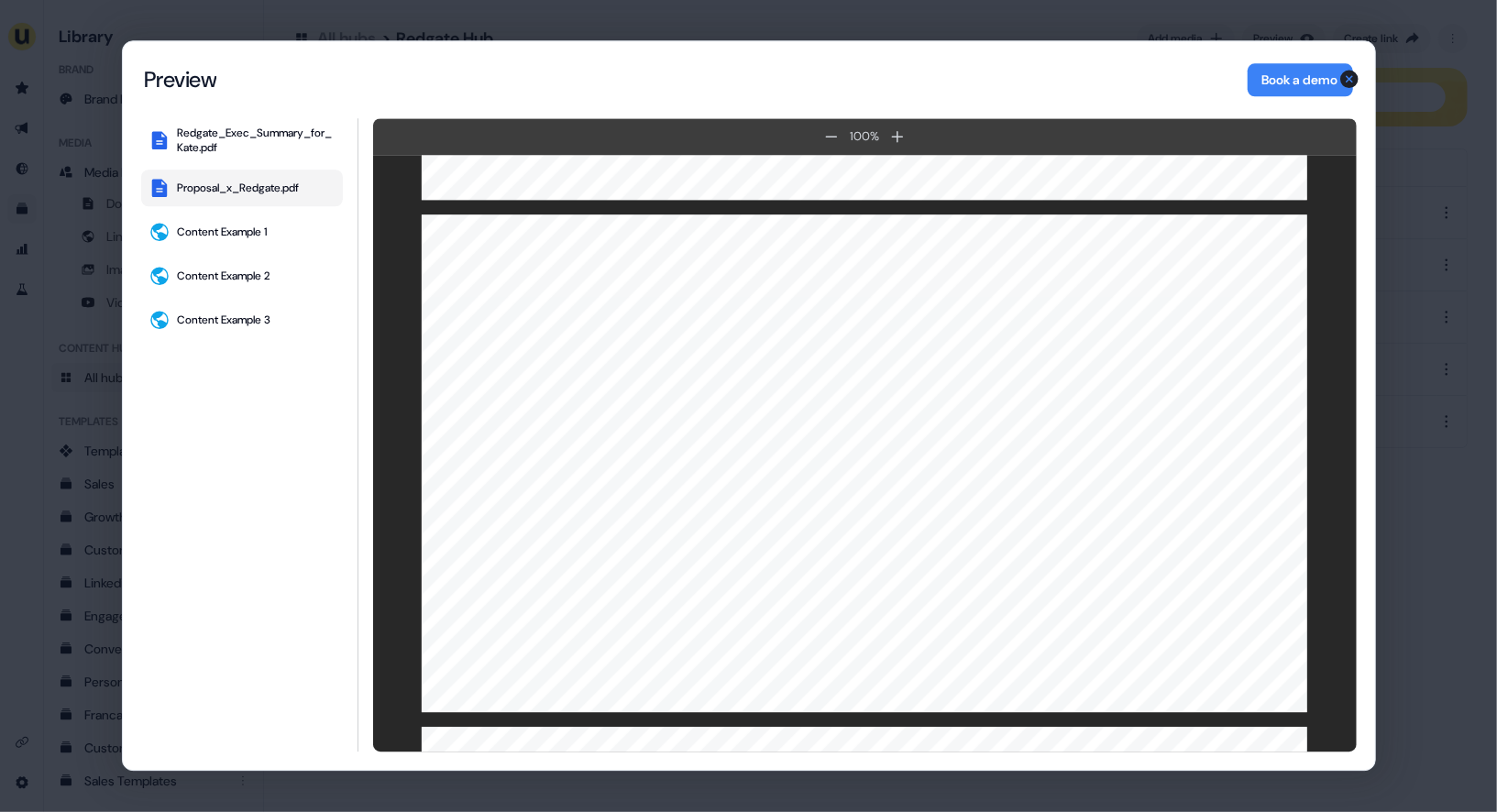
click at [1451, 233] on div "Content Hub Preview Preview Book a demo Redgate_Exec_Summary_for_Kate.pdf Propo…" at bounding box center [748, 406] width 1497 height 812
